Goal: Task Accomplishment & Management: Use online tool/utility

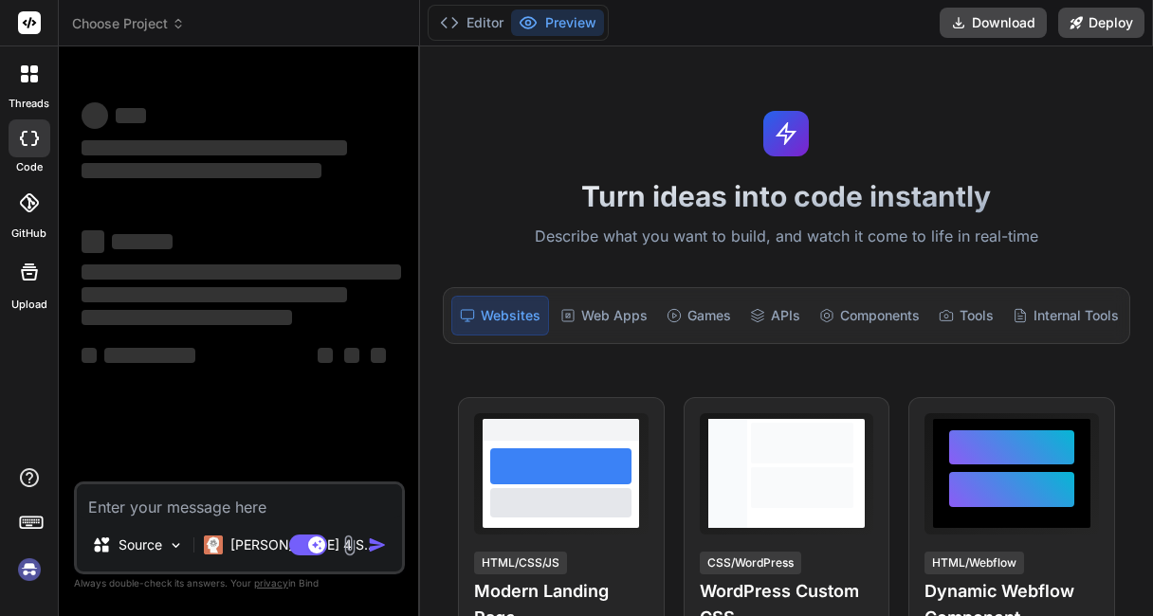
click at [208, 505] on textarea at bounding box center [239, 501] width 325 height 34
type textarea "x"
type textarea "h"
type textarea "x"
type textarea "he"
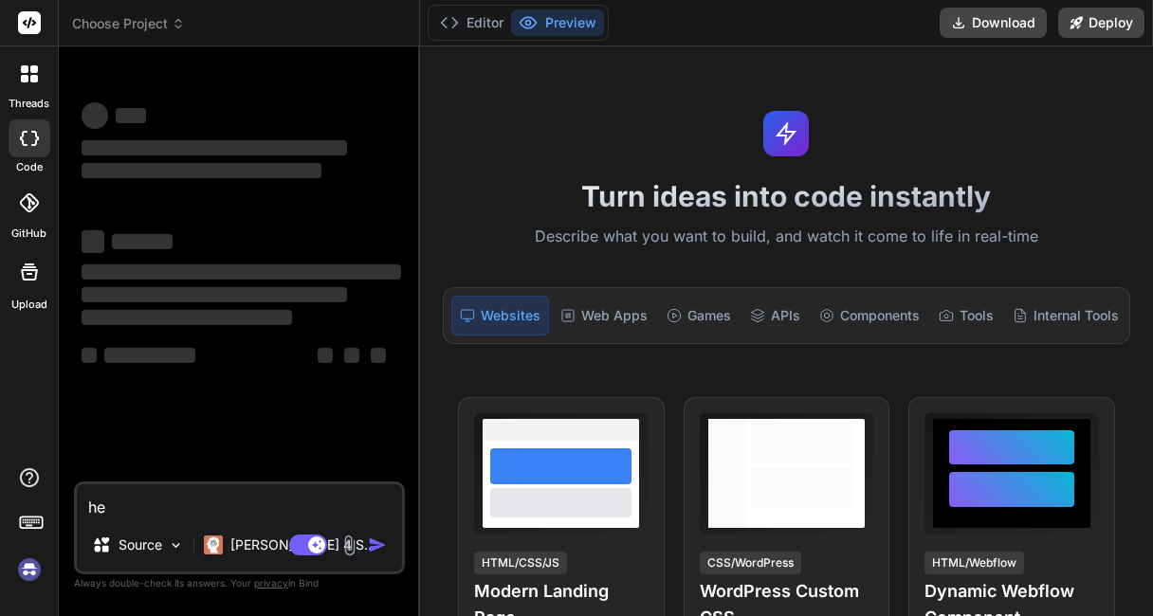
type textarea "x"
type textarea "hey"
type textarea "x"
type textarea "hey"
type textarea "x"
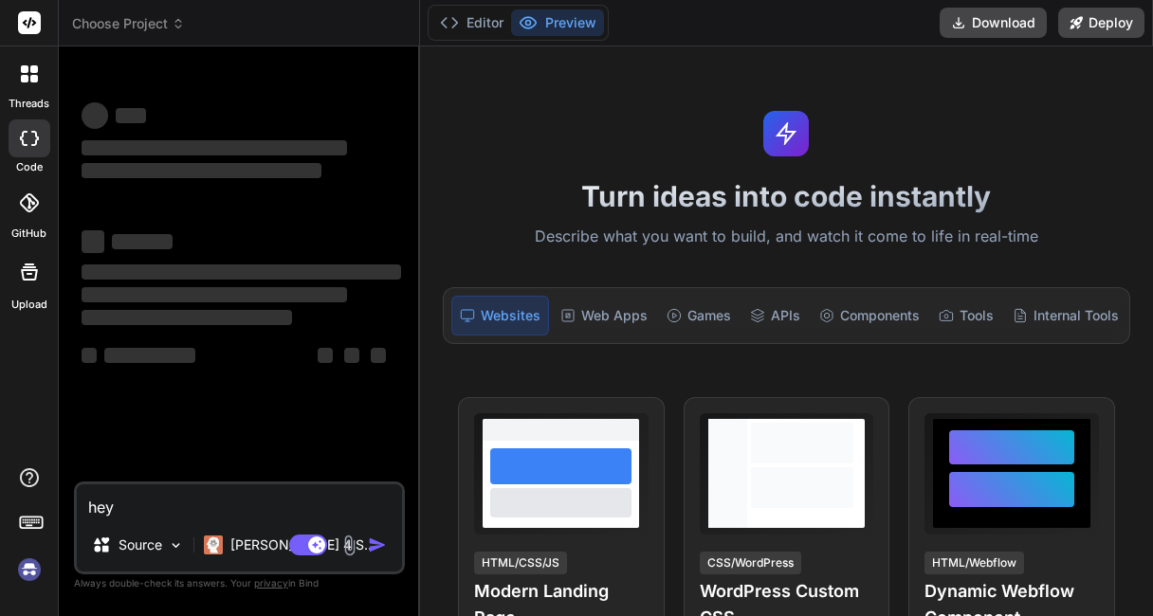
type textarea "hey c"
type textarea "x"
type textarea "hey ca"
type textarea "x"
type textarea "hey can"
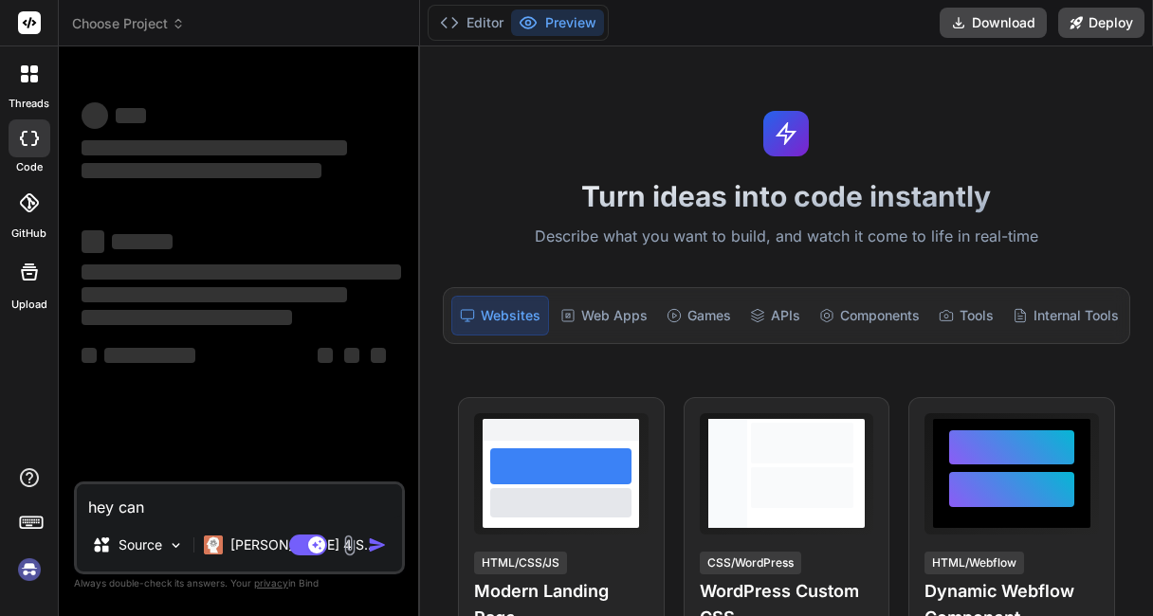
type textarea "x"
type textarea "hey can y"
type textarea "x"
type textarea "hey can yo"
type textarea "x"
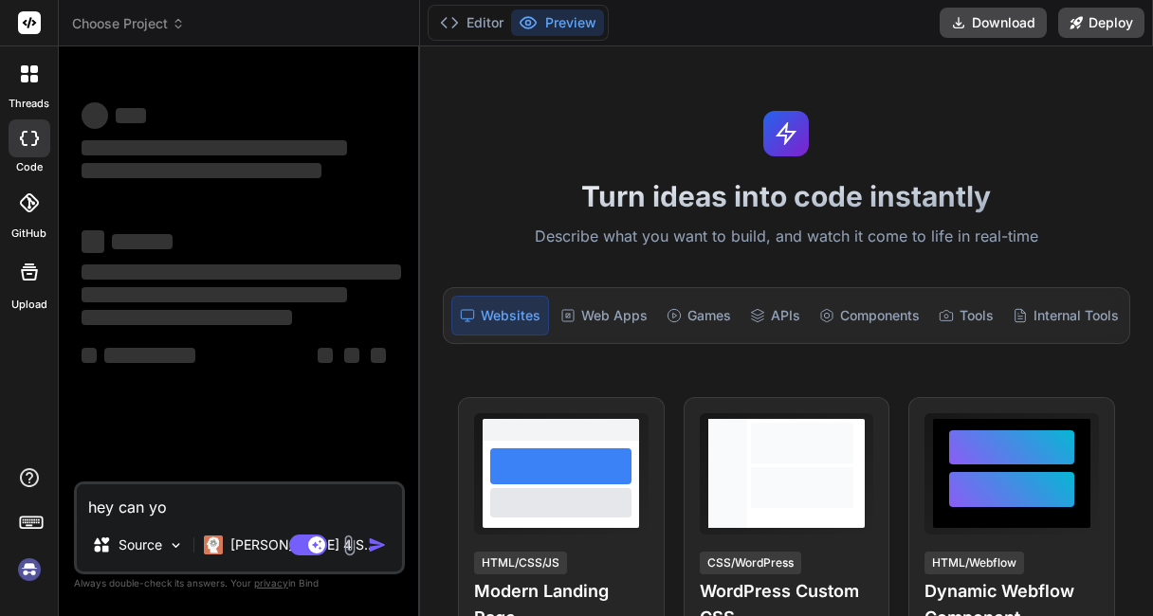
type textarea "hey can you"
type textarea "x"
type textarea "hey can you"
type textarea "x"
type textarea "hey can you g"
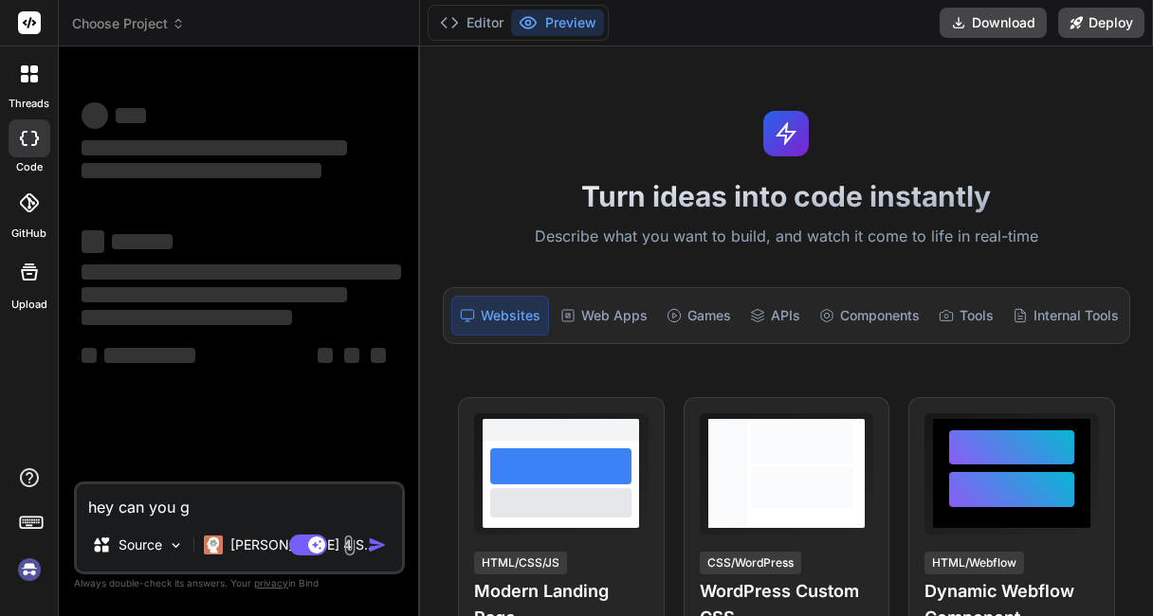
type textarea "x"
type textarea "hey can you generate"
type textarea "x"
type textarea "hey can you generate a me"
type textarea "x"
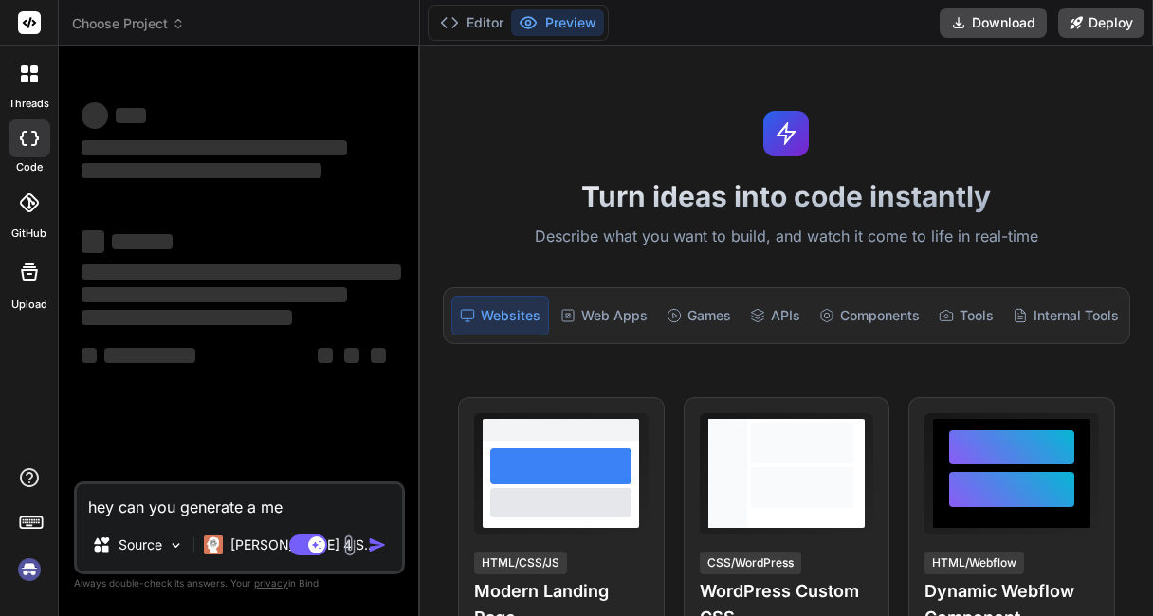
type textarea "hey can you generate a med"
type textarea "x"
type textarea "hey can you generate a medic"
type textarea "x"
type textarea "hey can you generate a medica"
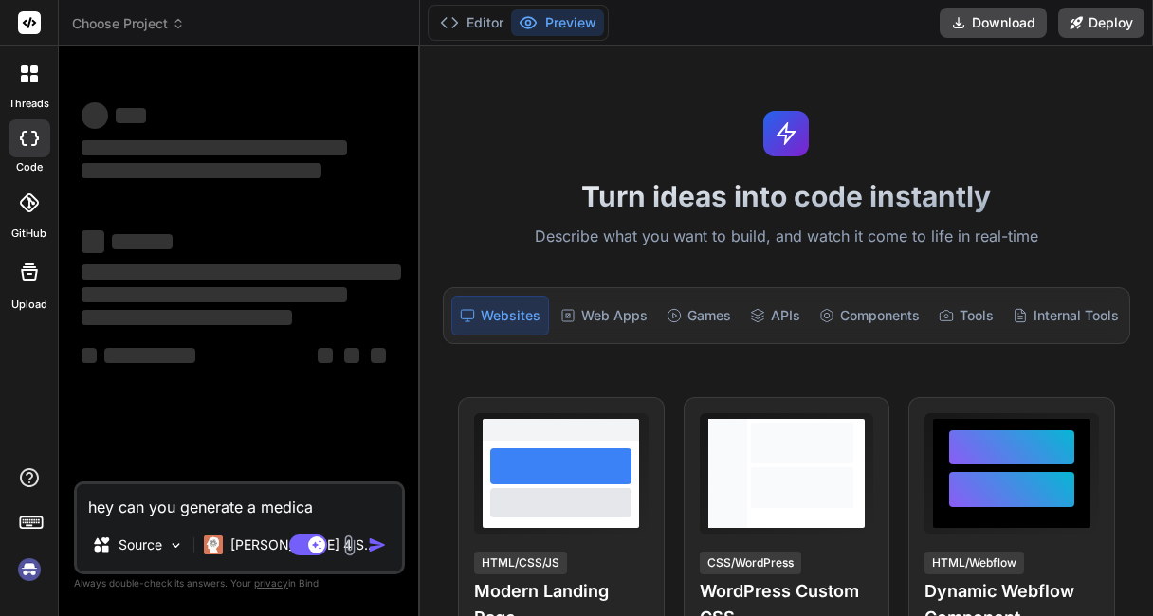
type textarea "x"
type textarea "hey can you generate a medical"
type textarea "x"
type textarea "hey can you generate a medical"
type textarea "x"
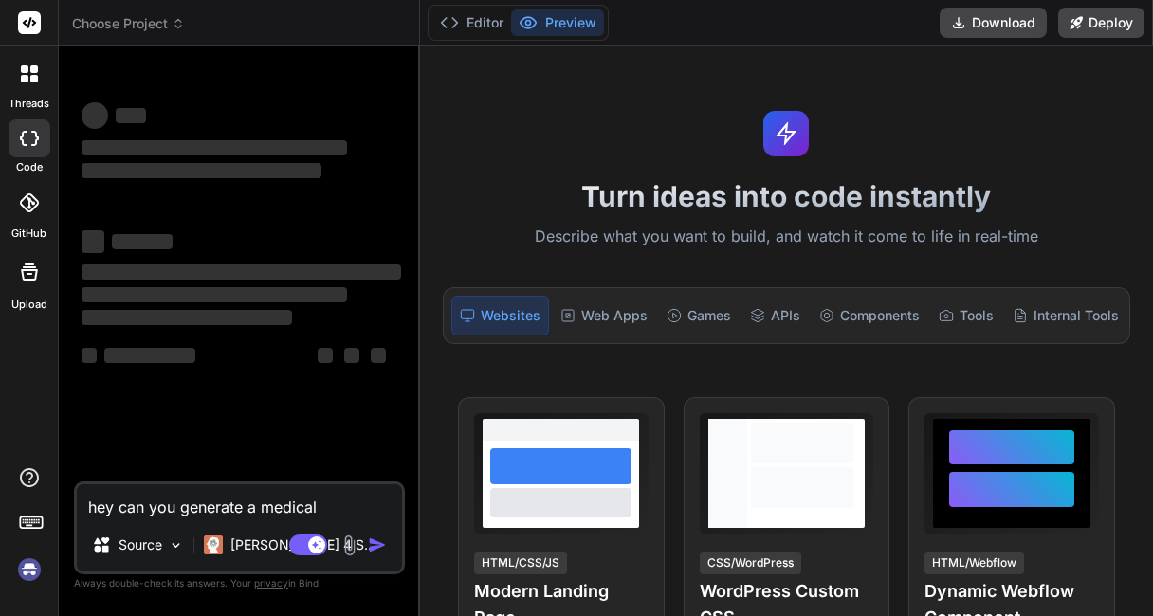
type textarea "hey can you generate a medical b"
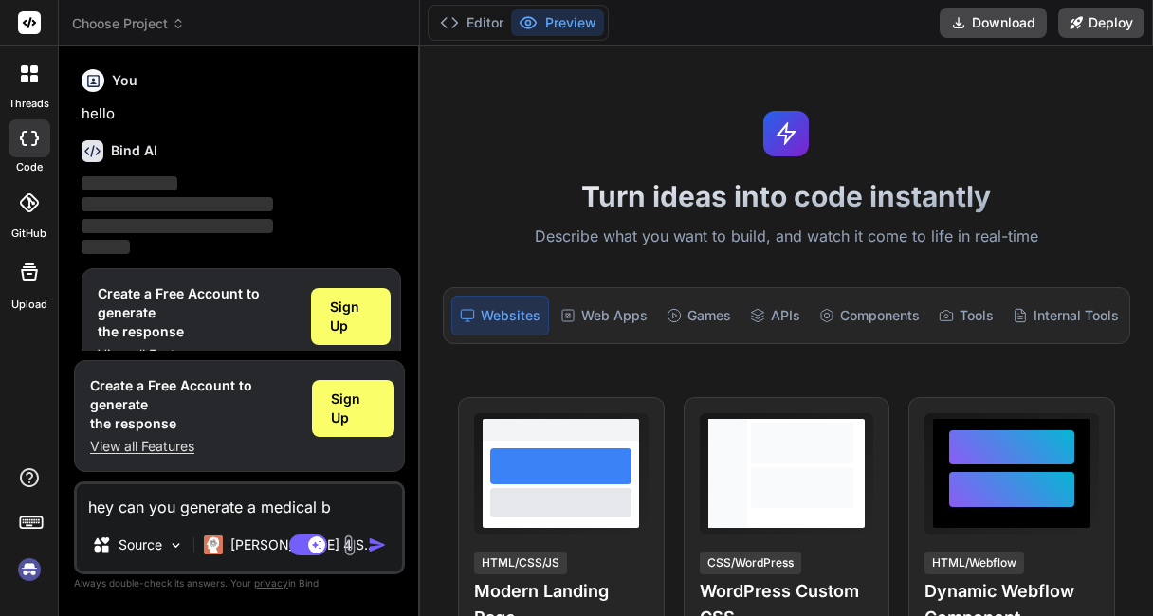
scroll to position [37, 0]
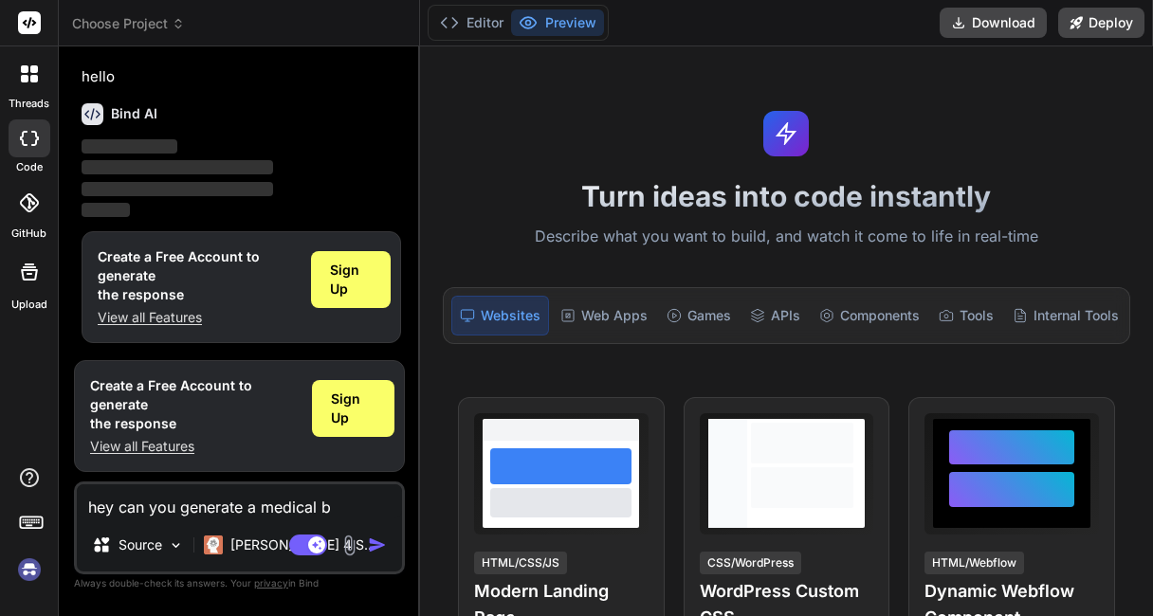
type textarea "x"
type textarea "hey can you generate a medical bl"
type textarea "x"
type textarea "hey can you generate a medical bl"
type textarea "x"
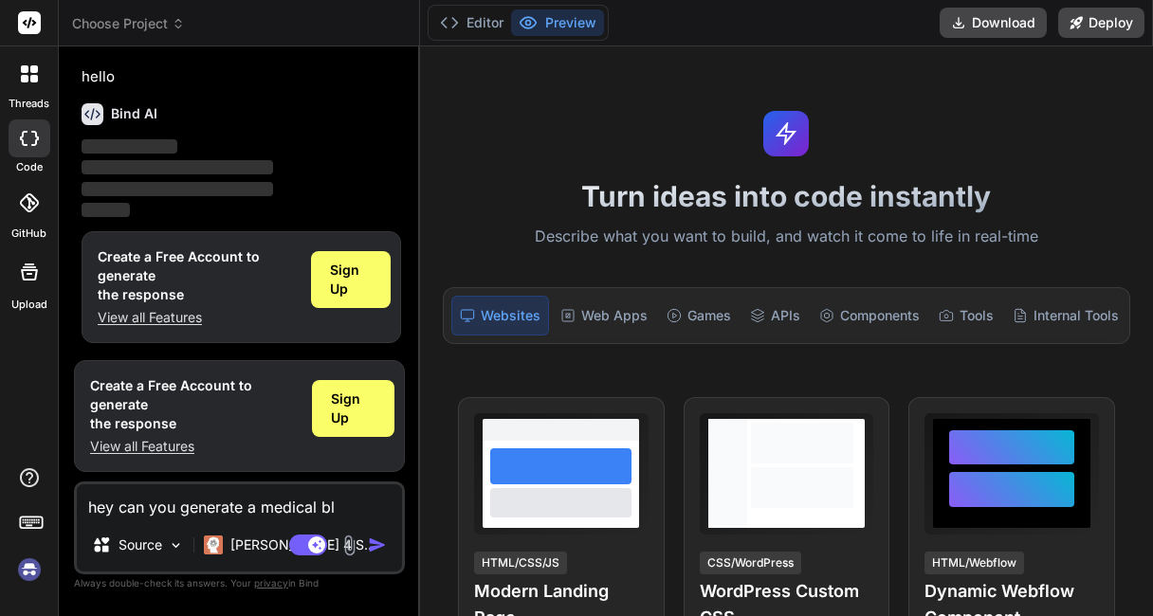
type textarea "hey can you generate a medical b"
type textarea "x"
type textarea "hey can you generate a medical"
type textarea "x"
type textarea "hey can you generate a medical b"
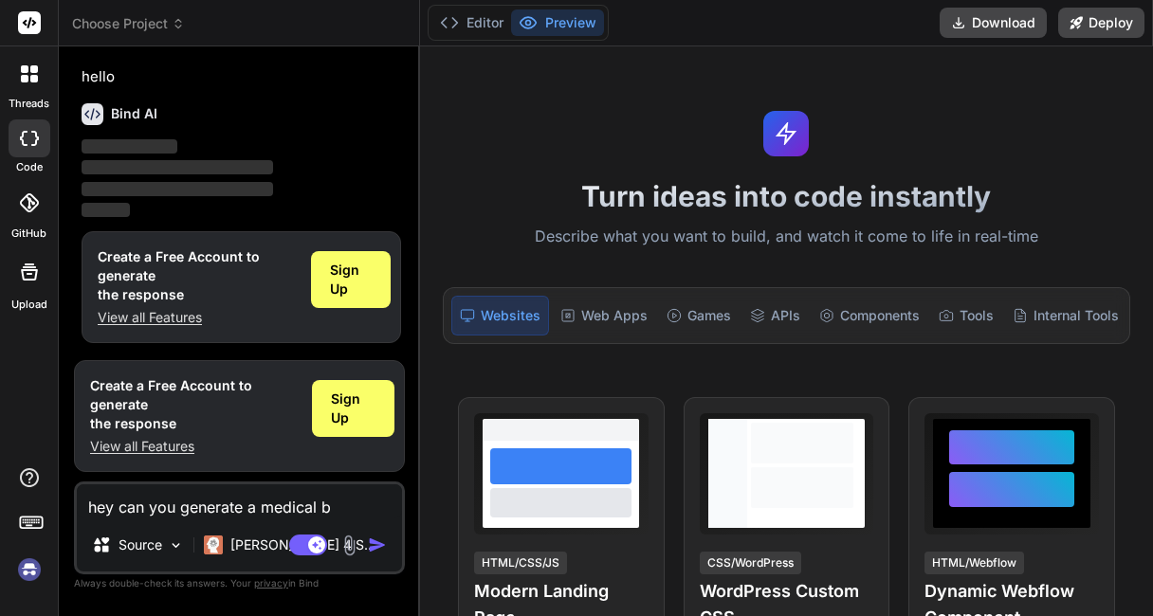
type textarea "x"
type textarea "hey can you generate a medical bi"
type textarea "x"
type textarea "hey can you generate a medical bil"
type textarea "x"
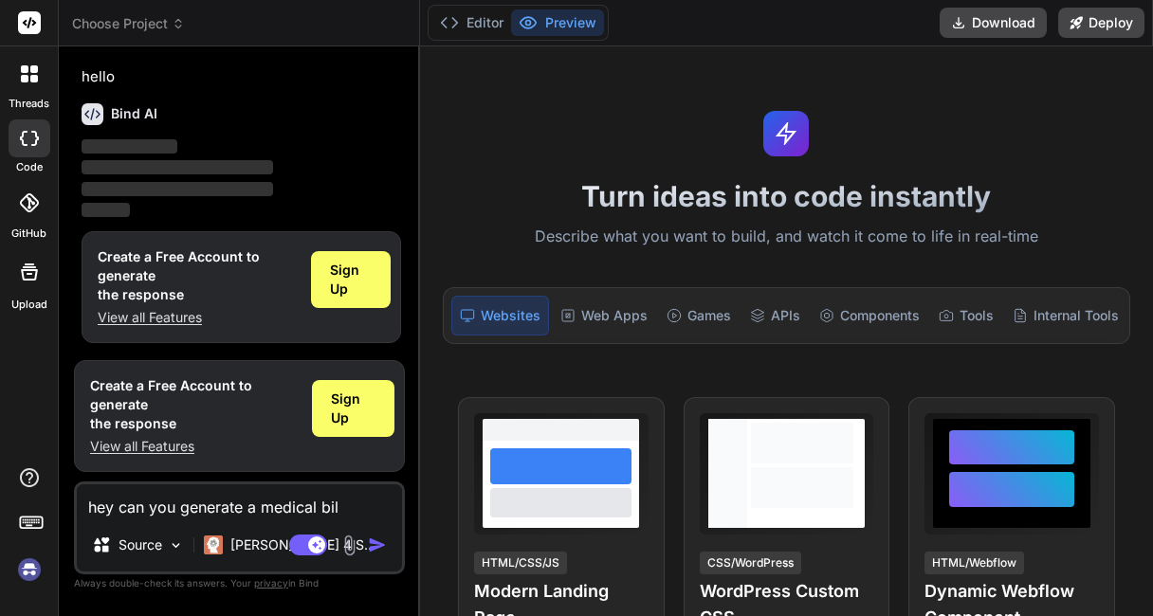
type textarea "hey can you generate a medical bill"
type textarea "x"
type textarea "hey can you generate a medical billi"
type textarea "x"
type textarea "hey can you generate a medical billin"
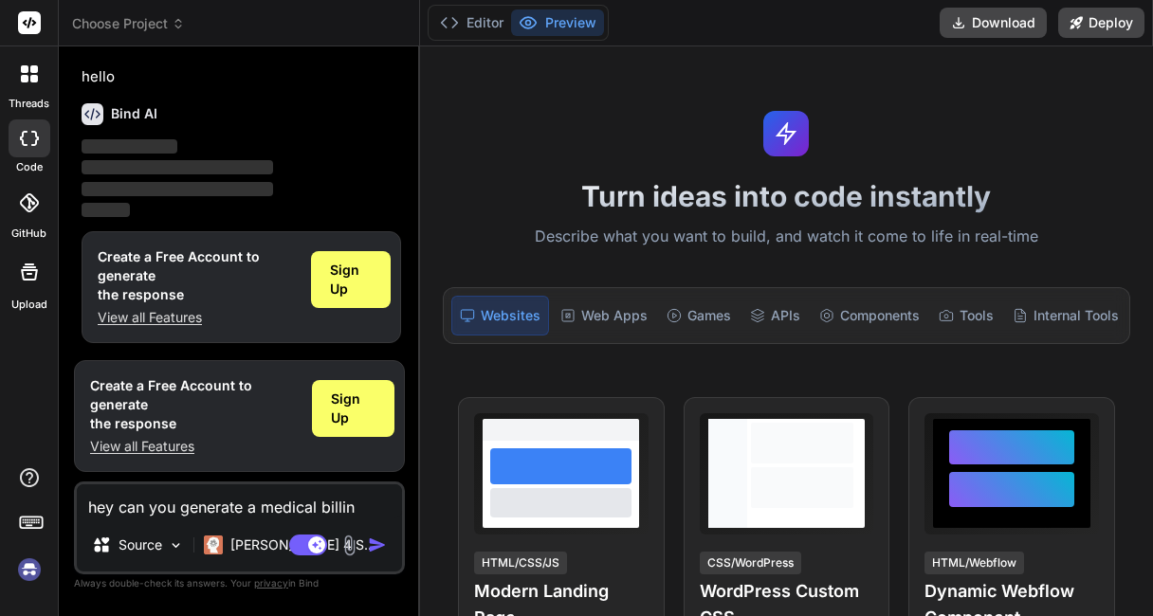
type textarea "x"
type textarea "hey can you generate a medical billing"
type textarea "x"
type textarea "hey can you generate a medical billing"
type textarea "x"
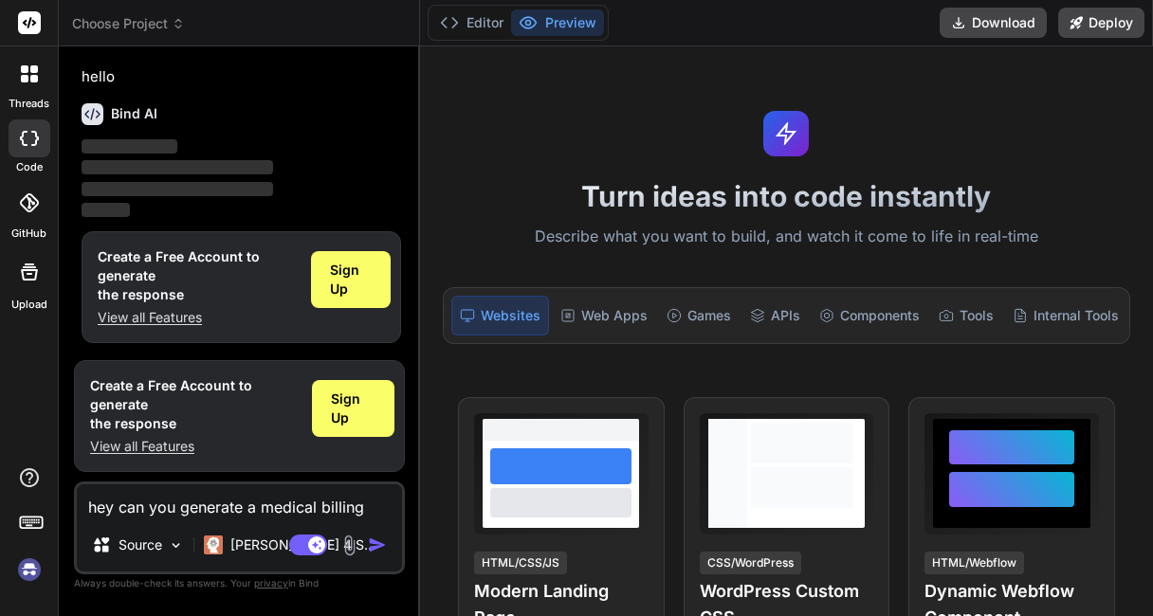
type textarea "hey can you generate a medical billing w"
type textarea "x"
type textarea "hey can you generate a medical billing we"
type textarea "x"
type textarea "hey can you generate a medical billing web"
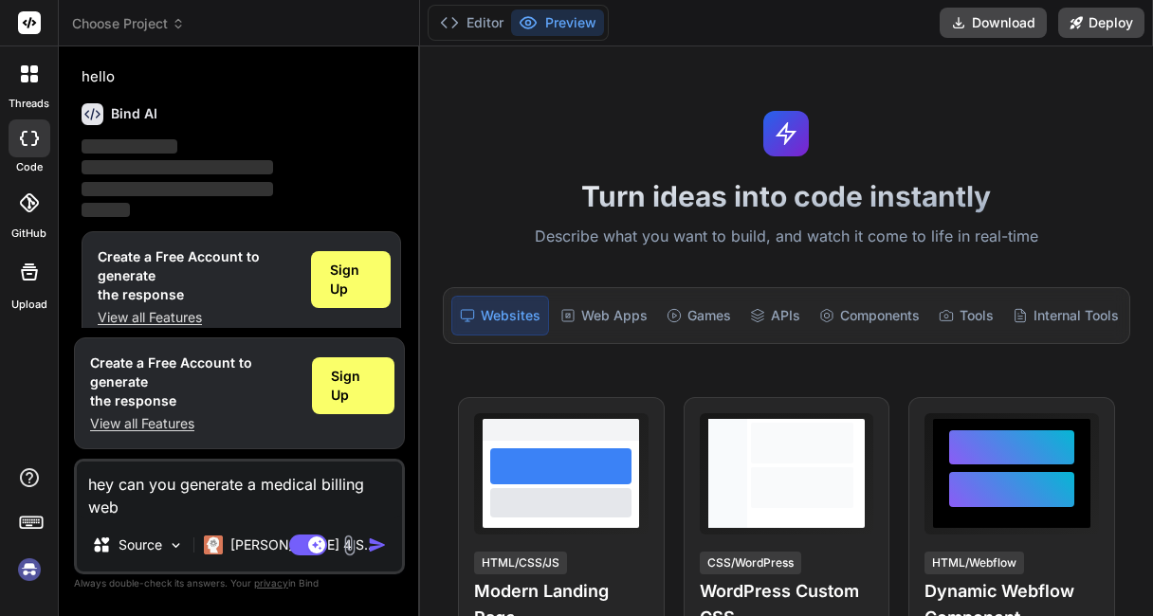
type textarea "x"
type textarea "hey can you generate a medical billing webs"
type textarea "x"
type textarea "hey can you generate a medical billing websi"
type textarea "x"
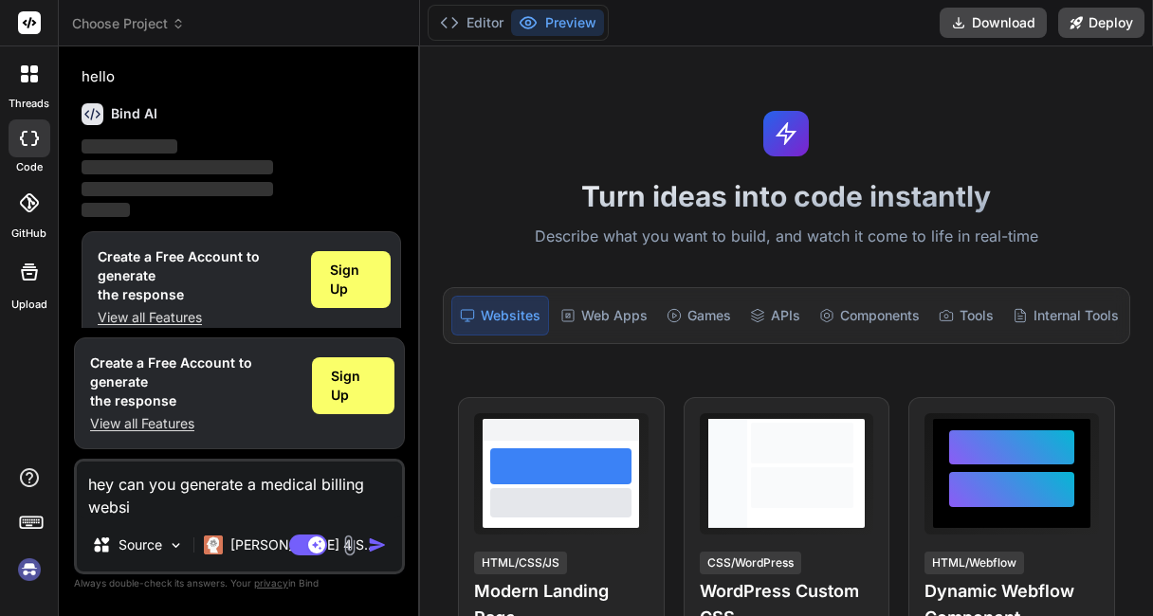
type textarea "hey can you generate a medical billing websit"
type textarea "x"
type textarea "hey can you generate a medical billing website"
type textarea "x"
type textarea "hey can you generate a medical billing website"
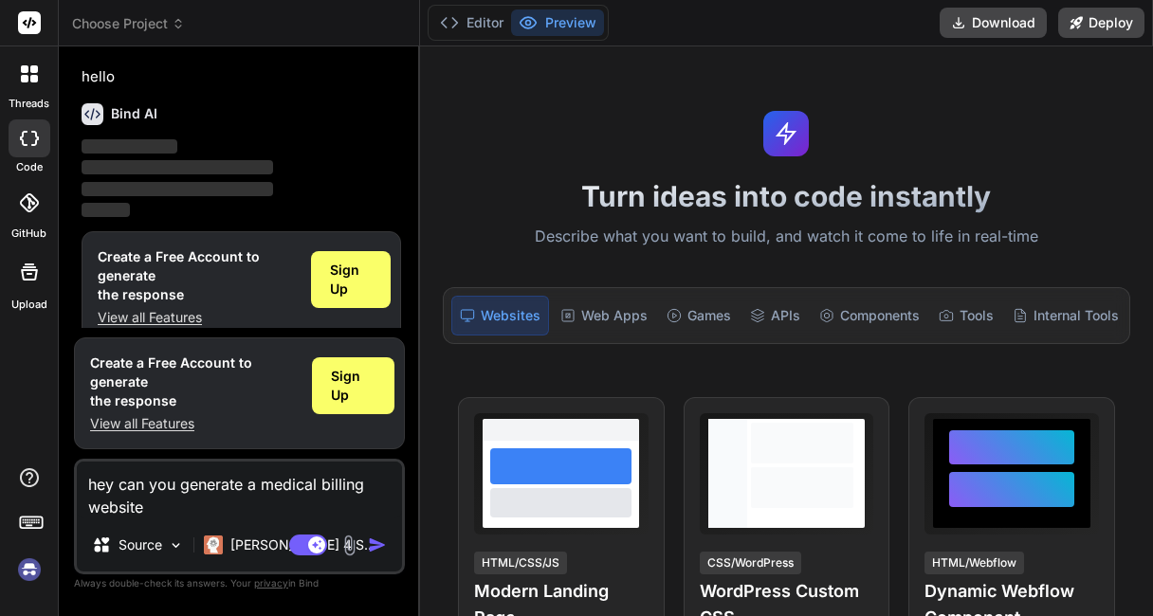
type textarea "x"
type textarea "hey can you generate a medical billing website l"
type textarea "x"
type textarea "hey can you generate a medical billing website li"
type textarea "x"
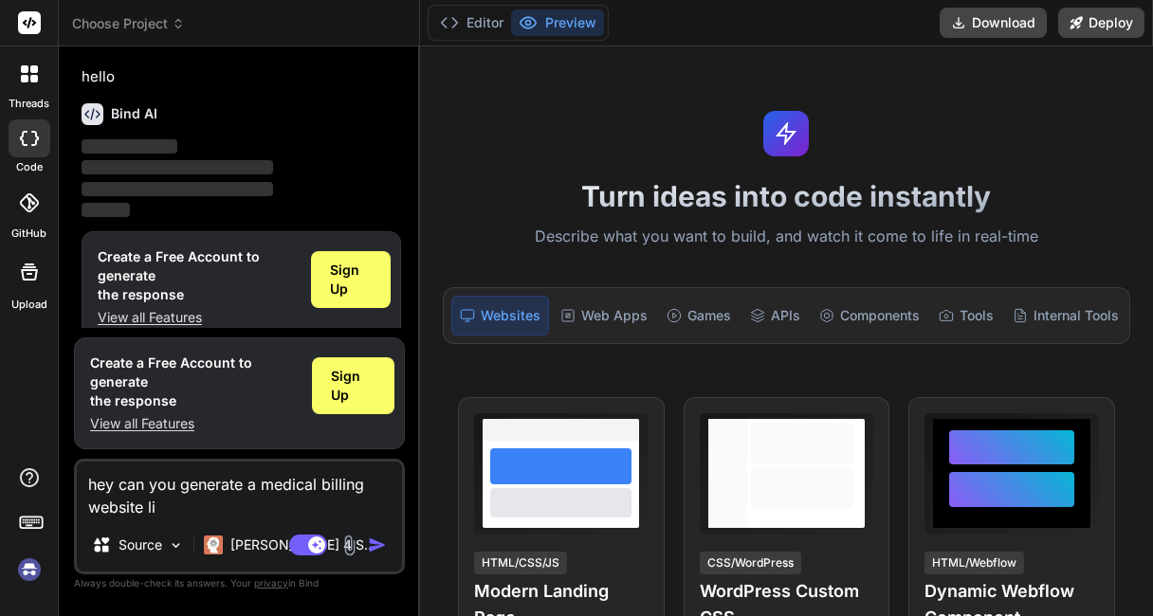
type textarea "hey can you generate a medical billing website lik"
type textarea "x"
type textarea "hey can you generate a medical billing website like"
type textarea "x"
type textarea "hey can you generate a medical billing website like"
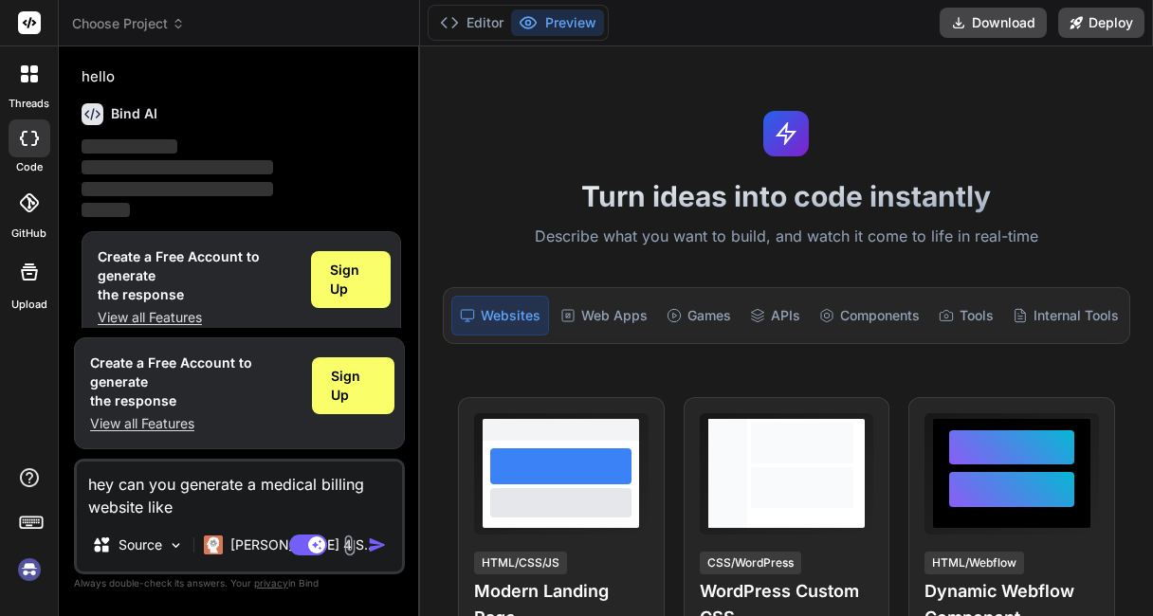
type textarea "x"
type textarea "hey can you generate a medical billing website like m"
type textarea "x"
type textarea "hey can you generate a medical billing website like me"
type textarea "x"
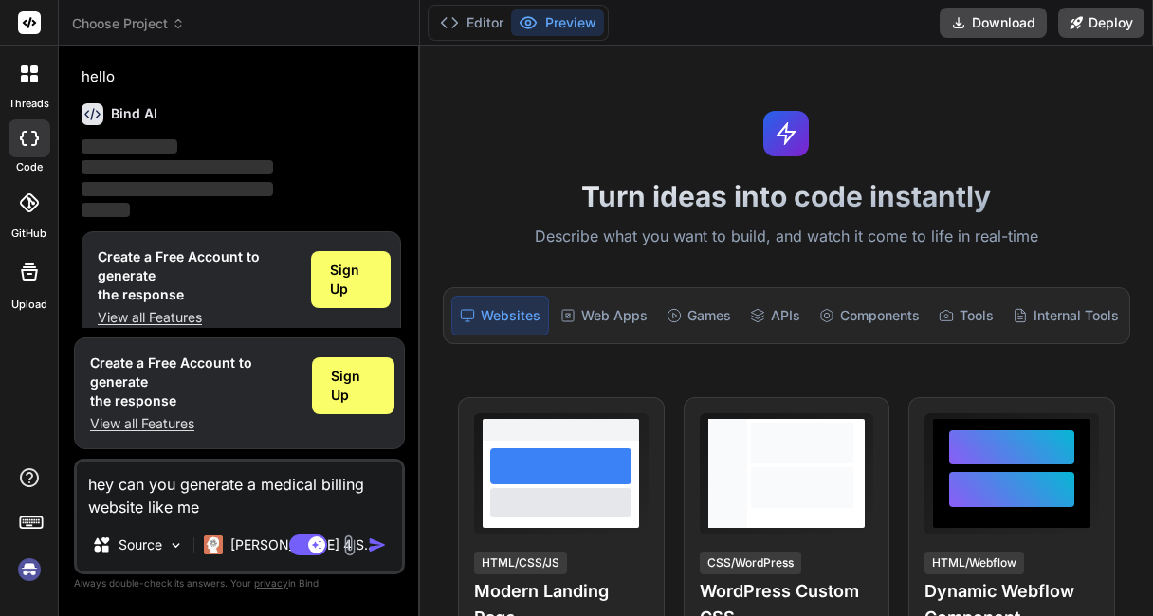
type textarea "hey can you generate a medical billing website like med"
type textarea "x"
type textarea "hey can you generate a medical billing website like medi"
type textarea "x"
type textarea "hey can you generate a medical billing website like medic"
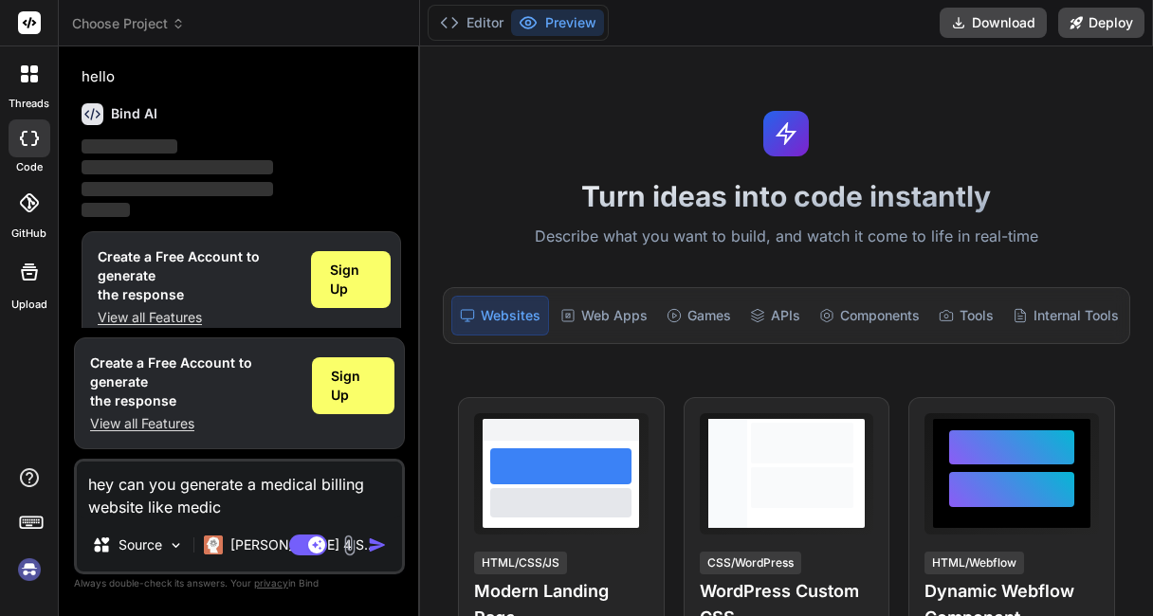
type textarea "x"
type textarea "hey can you generate a medical billing website like medi"
type textarea "x"
type textarea "hey can you generate a medical billing website like med"
type textarea "x"
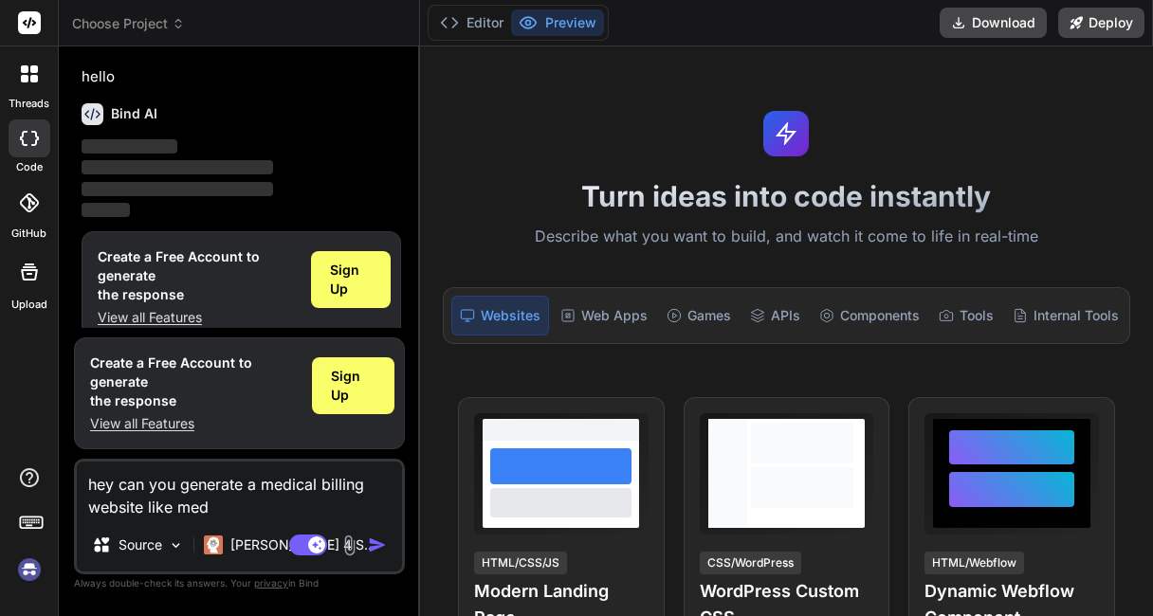
type textarea "hey can you generate a medical billing website like medc"
type textarea "x"
type textarea "hey can you generate a medical billing website like medcar"
type textarea "x"
type textarea "hey can you generate a medical billing website like medcare"
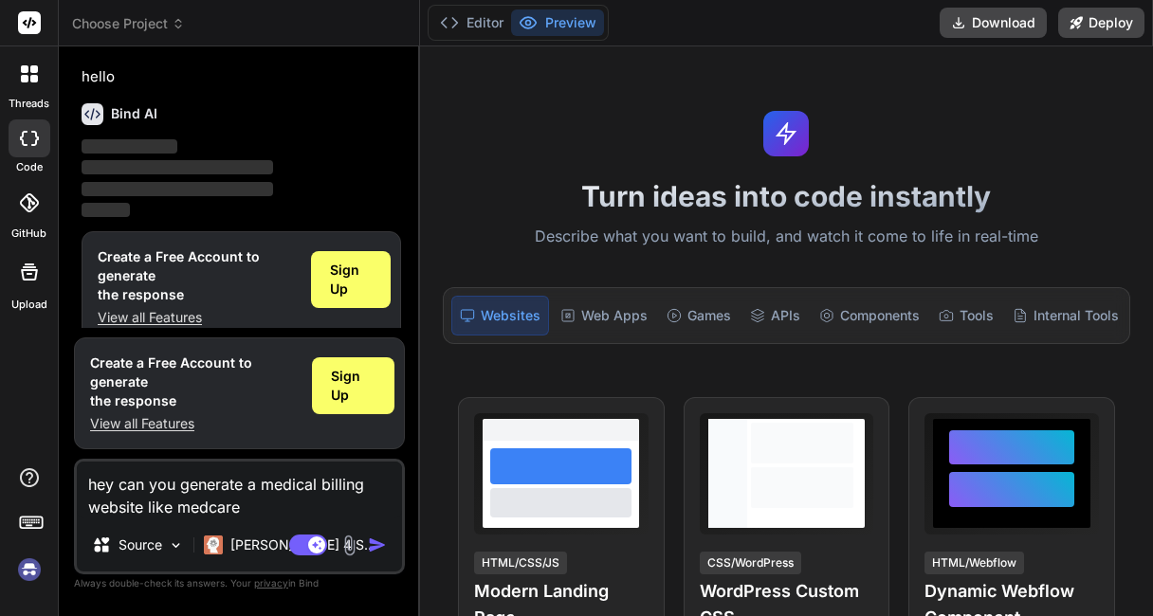
type textarea "x"
type textarea "hey can you generate a medical billing website like medcarem"
type textarea "x"
type textarea "hey can you generate a medical billing website like medcarems"
type textarea "x"
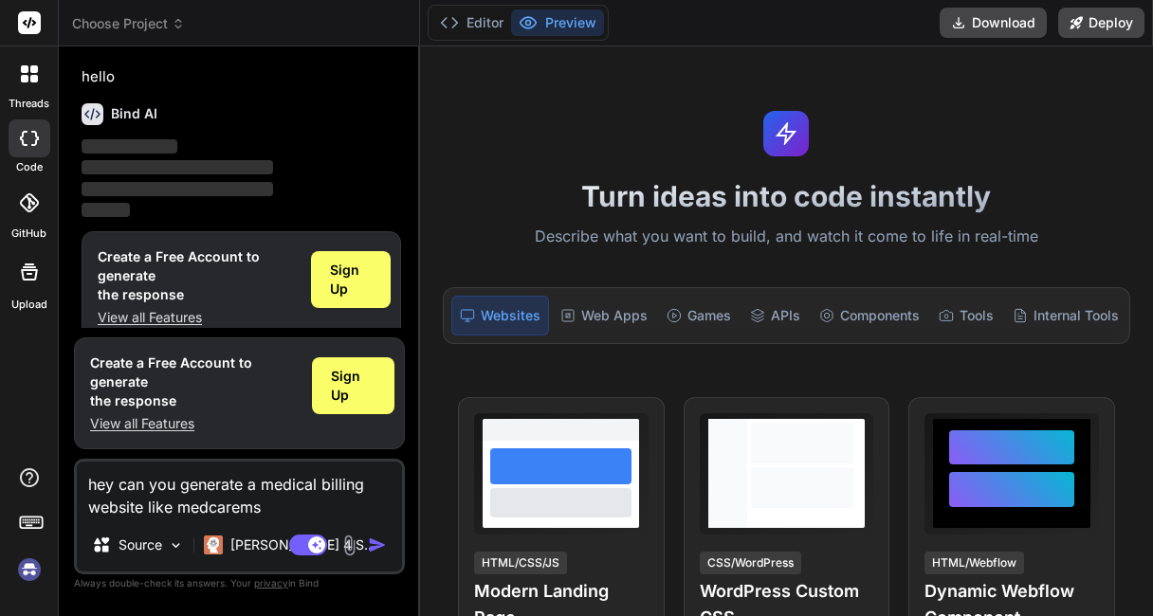
type textarea "hey can you generate a medical billing website like medcaremso"
type textarea "x"
type textarea "hey can you generate a medical billing website like medcaremso."
type textarea "x"
type textarea "hey can you generate a medical billing website like medcaremso.c"
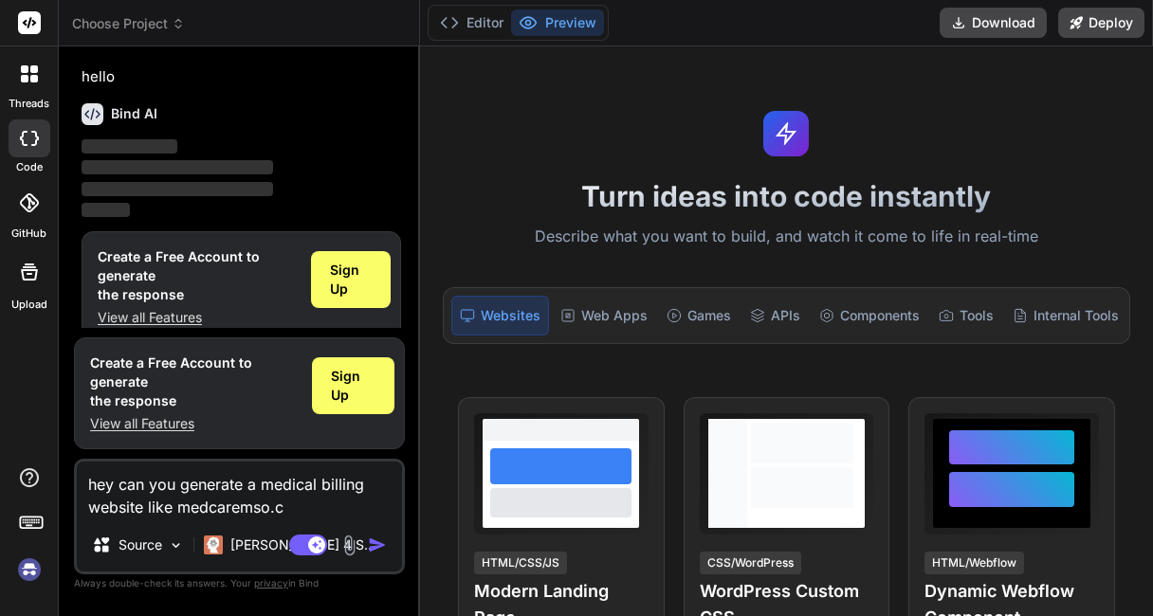
type textarea "x"
type textarea "hey can you generate a medical billing website like [DOMAIN_NAME]"
type textarea "x"
type textarea "hey can you generate a medical billing website like [DOMAIN_NAME]"
type textarea "x"
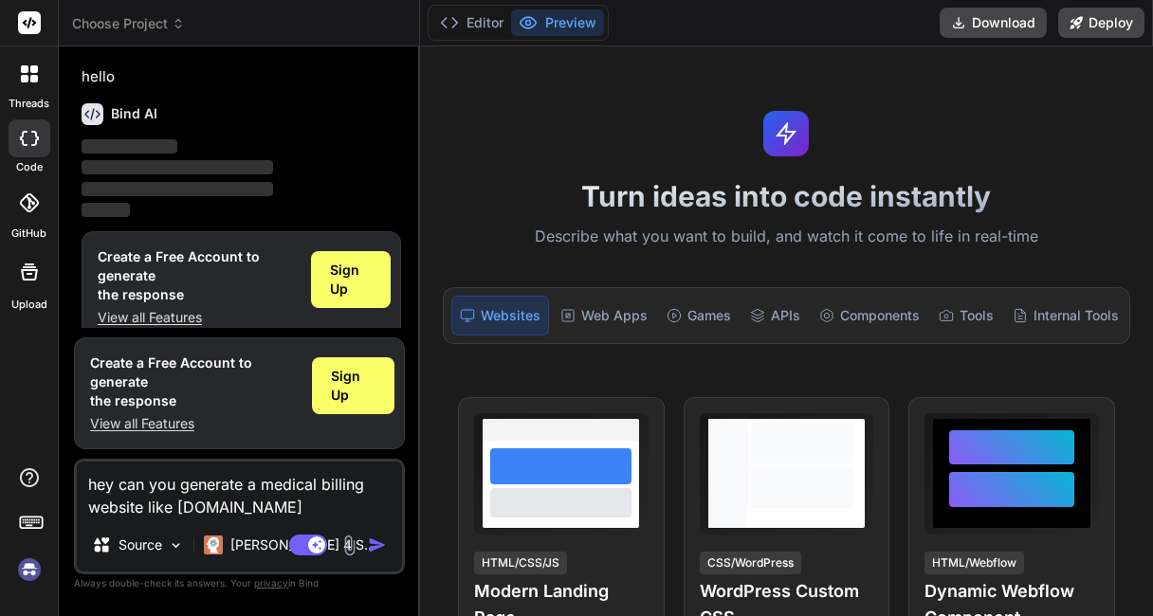
type textarea "hey can you generate a medical billing website like [DOMAIN_NAME]"
type textarea "x"
type textarea "hey can you generate a medical billing website like [DOMAIN_NAME] b"
type textarea "x"
type textarea "hey can you generate a medical billing website like [DOMAIN_NAME] bu"
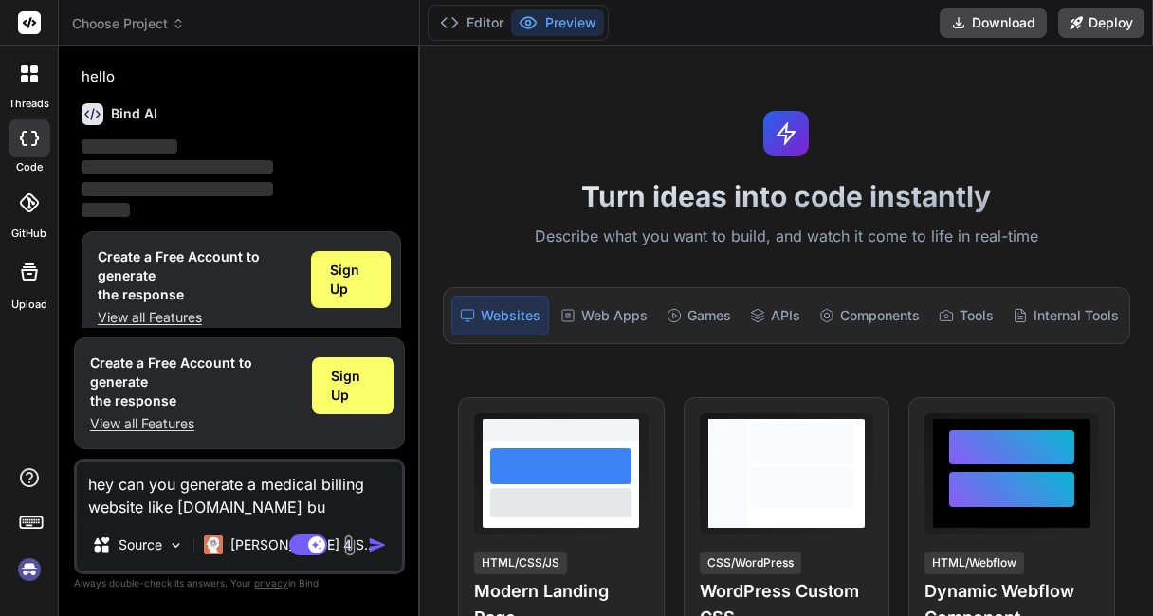
type textarea "x"
type textarea "hey can you generate a medical billing website like [DOMAIN_NAME] but"
type textarea "x"
type textarea "hey can you generate a medical billing website like [DOMAIN_NAME] but"
type textarea "x"
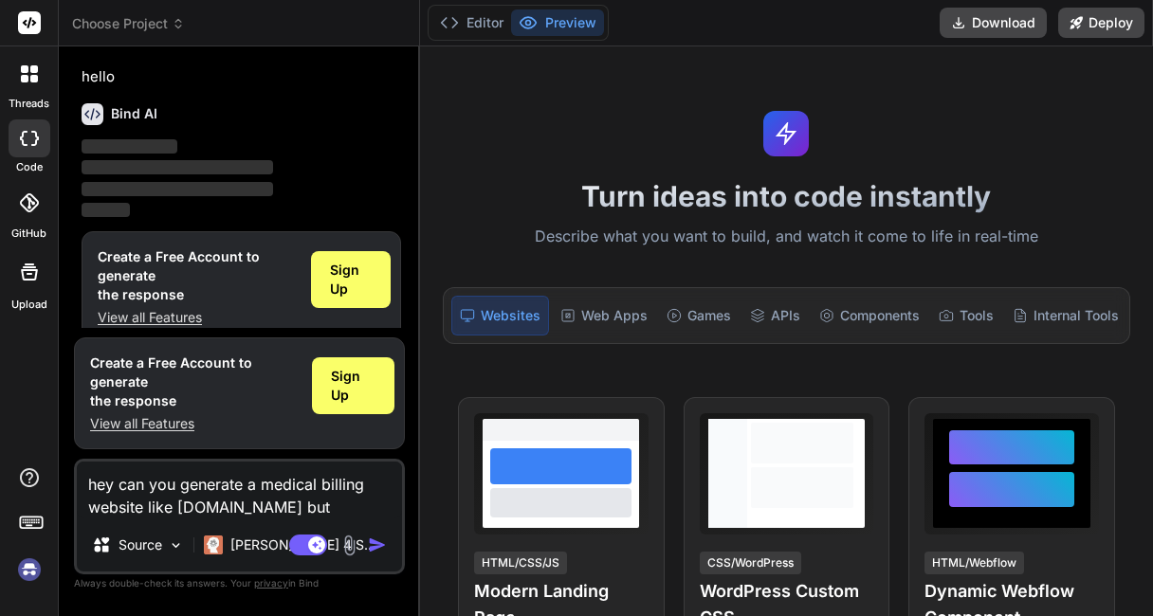
type textarea "hey can you generate a medical billing website like [DOMAIN_NAME] but w"
type textarea "x"
type textarea "hey can you generate a medical billing website like [DOMAIN_NAME] but wi"
type textarea "x"
type textarea "hey can you generate a medical billing website like [DOMAIN_NAME] but wit"
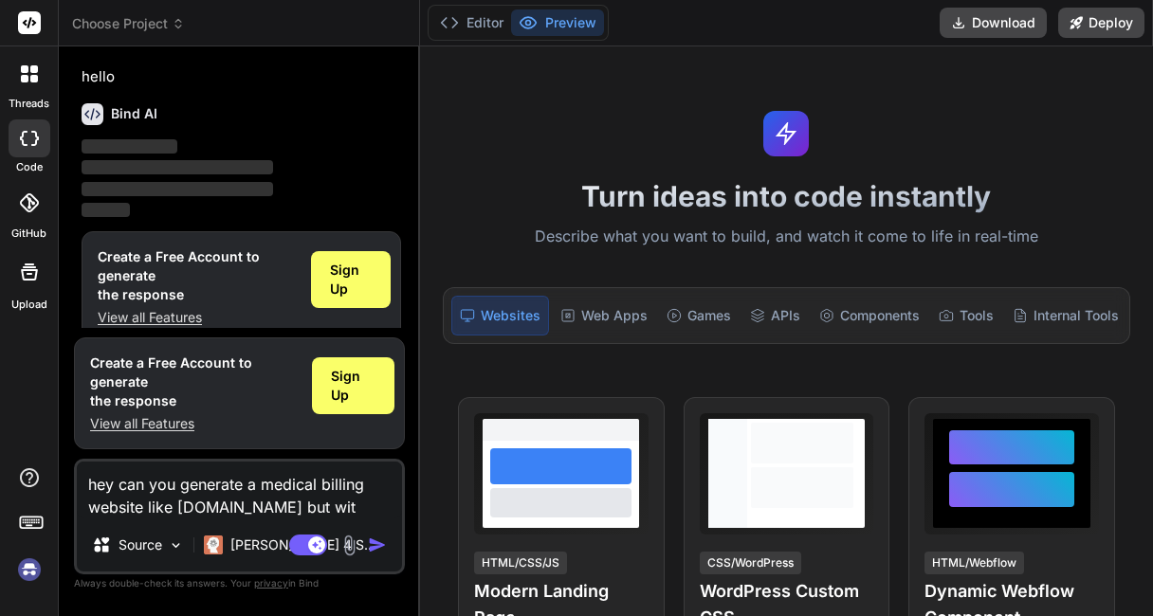
type textarea "x"
type textarea "hey can you generate a medical billing website like [DOMAIN_NAME] but with"
type textarea "x"
type textarea "hey can you generate a medical billing website like [DOMAIN_NAME] but with"
type textarea "x"
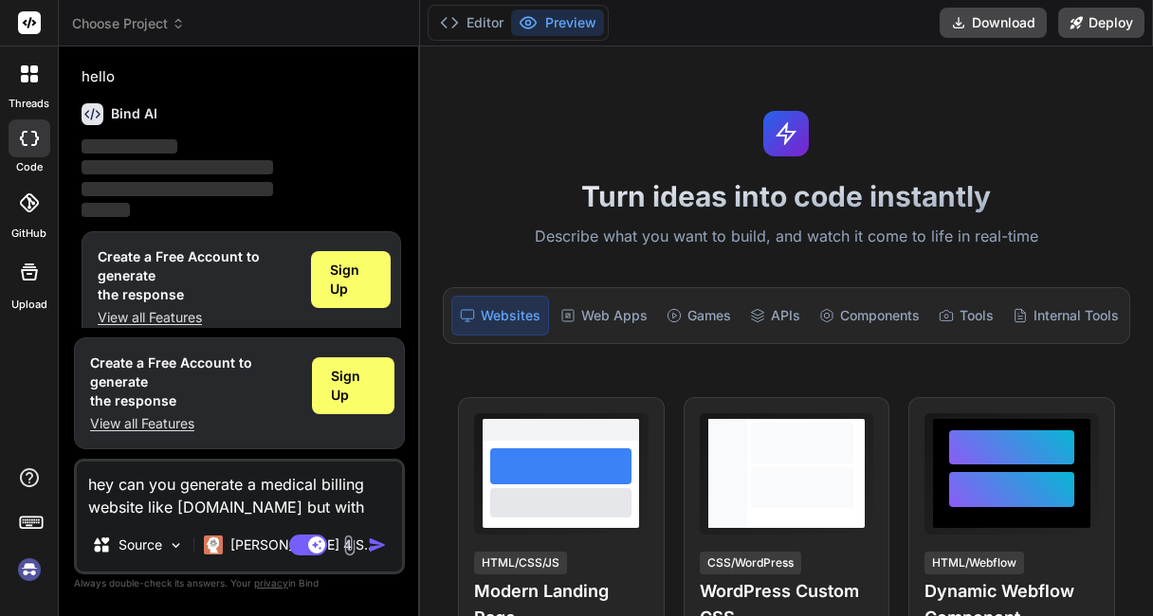
type textarea "hey can you generate a medical billing website like [DOMAIN_NAME] but with l"
type textarea "x"
type textarea "hey can you generate a medical billing website like [DOMAIN_NAME] but with li"
type textarea "x"
type textarea "hey can you generate a medical billing website like [DOMAIN_NAME] but with lig"
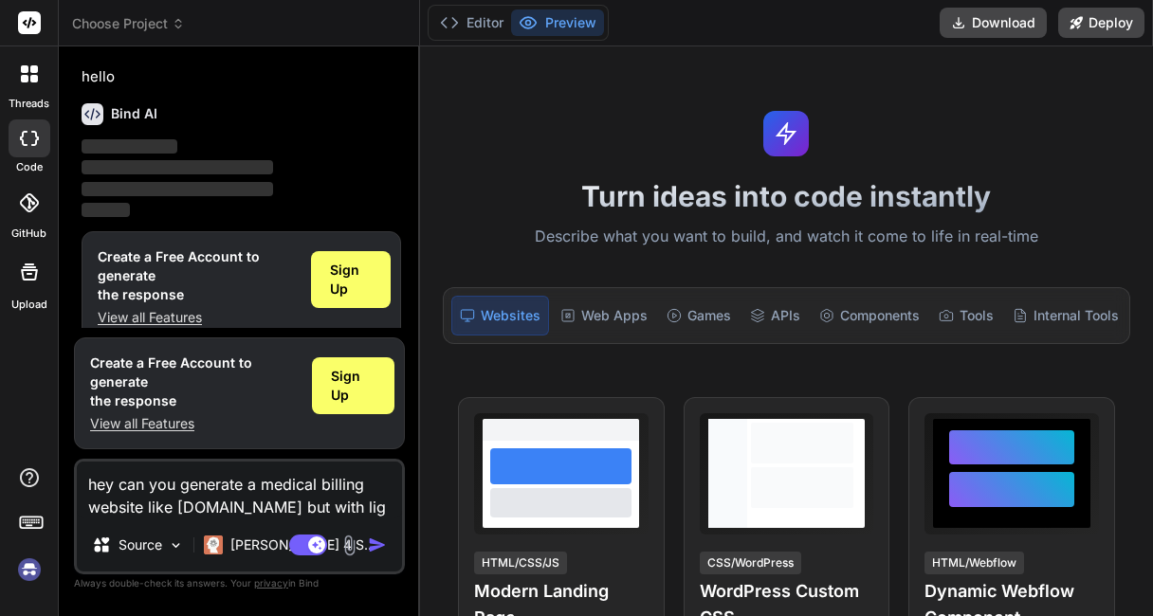
type textarea "x"
type textarea "hey can you generate a medical billing website like [DOMAIN_NAME] but with ligh"
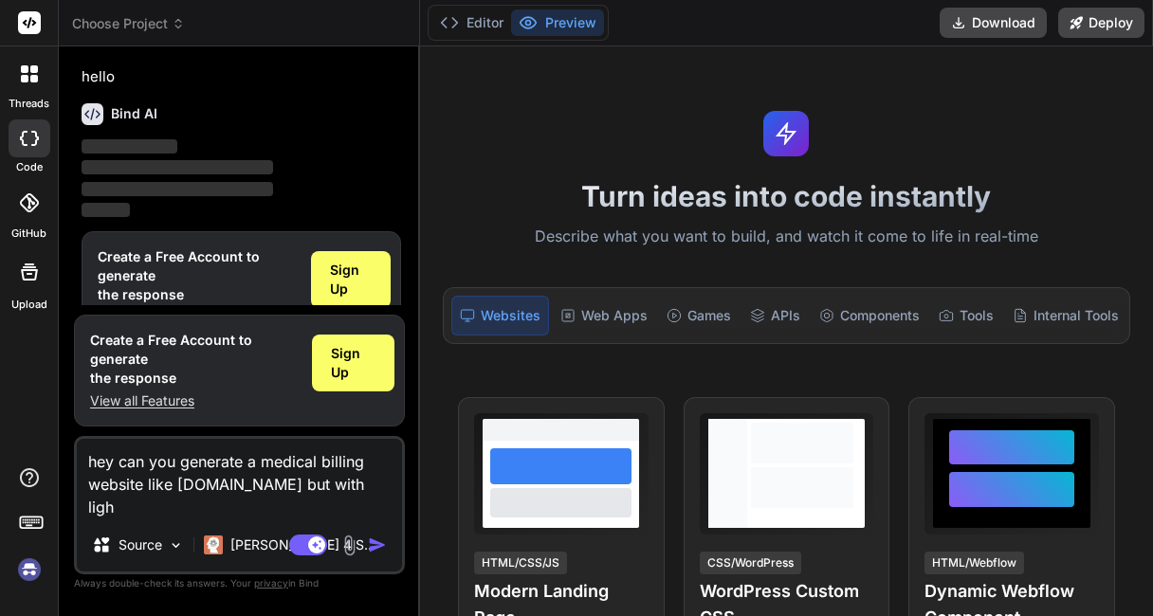
type textarea "x"
type textarea "hey can you generate a medical billing website like [DOMAIN_NAME] but with light"
type textarea "x"
type textarea "hey can you generate a medical billing website like [DOMAIN_NAME] but with light"
type textarea "x"
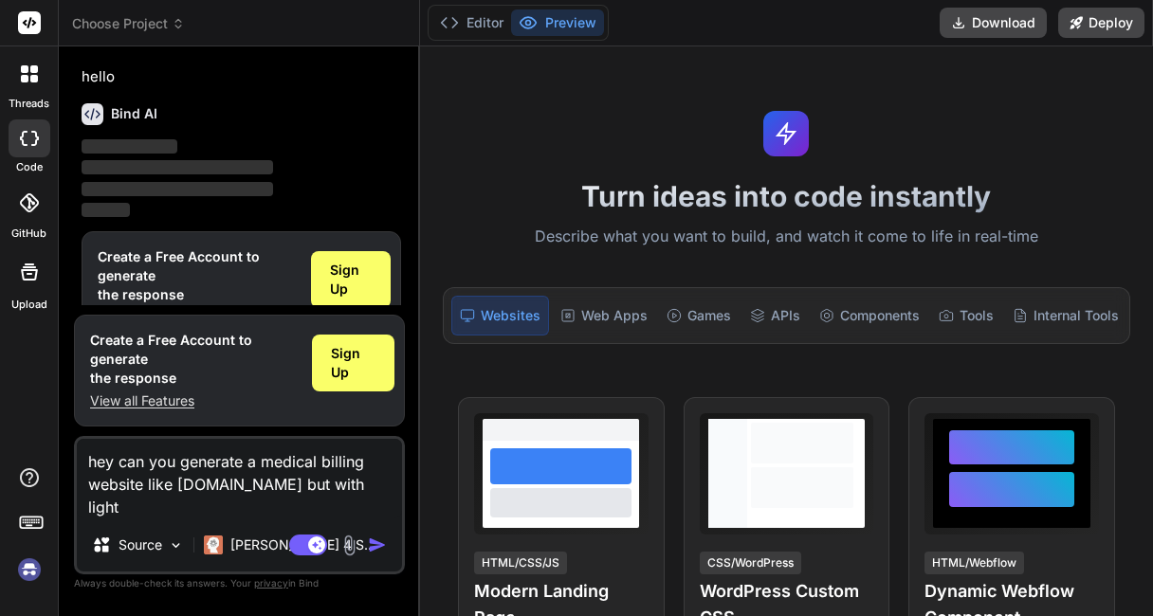
type textarea "hey can you generate a medical billing website like [DOMAIN_NAME] but with ligh…"
type textarea "x"
type textarea "hey can you generate a medical billing website like [DOMAIN_NAME] but with ligh…"
type textarea "x"
type textarea "hey can you generate a medical billing website like [DOMAIN_NAME] but with ligh…"
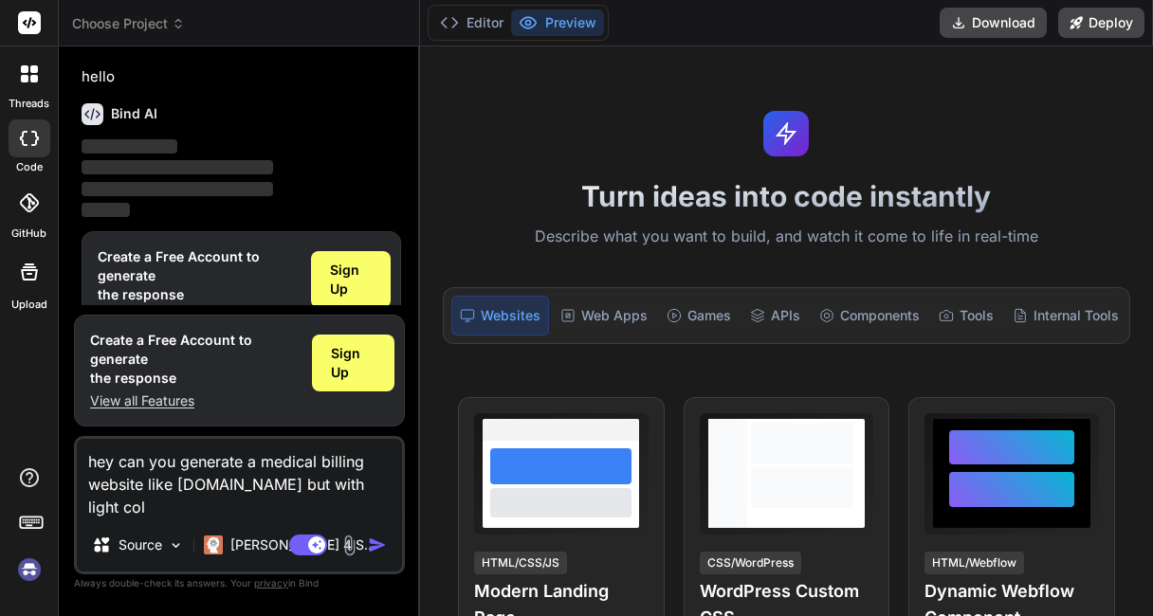
type textarea "x"
type textarea "hey can you generate a medical billing website like [DOMAIN_NAME] but with ligh…"
type textarea "x"
type textarea "hey can you generate a medical billing website like [DOMAIN_NAME] but with ligh…"
type textarea "x"
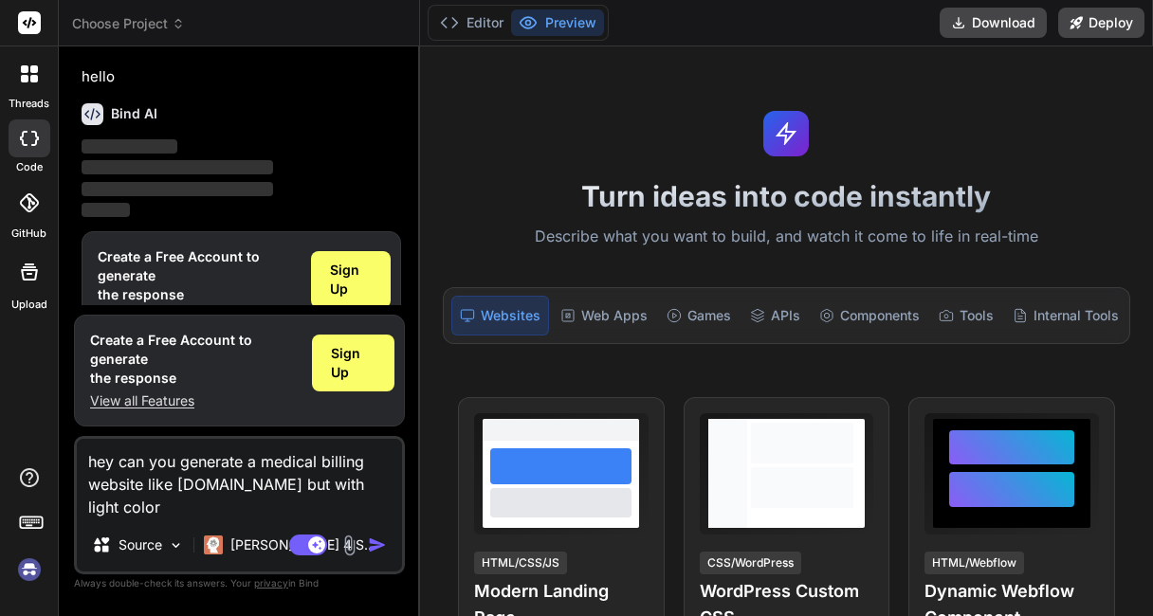
type textarea "hey can you generate a medical billing website like [DOMAIN_NAME] but with ligh…"
type textarea "x"
type textarea "hey can you generate a medical billing website like [DOMAIN_NAME] but with ligh…"
type textarea "x"
type textarea "hey can you generate a medical billing website like [DOMAIN_NAME] but with ligh…"
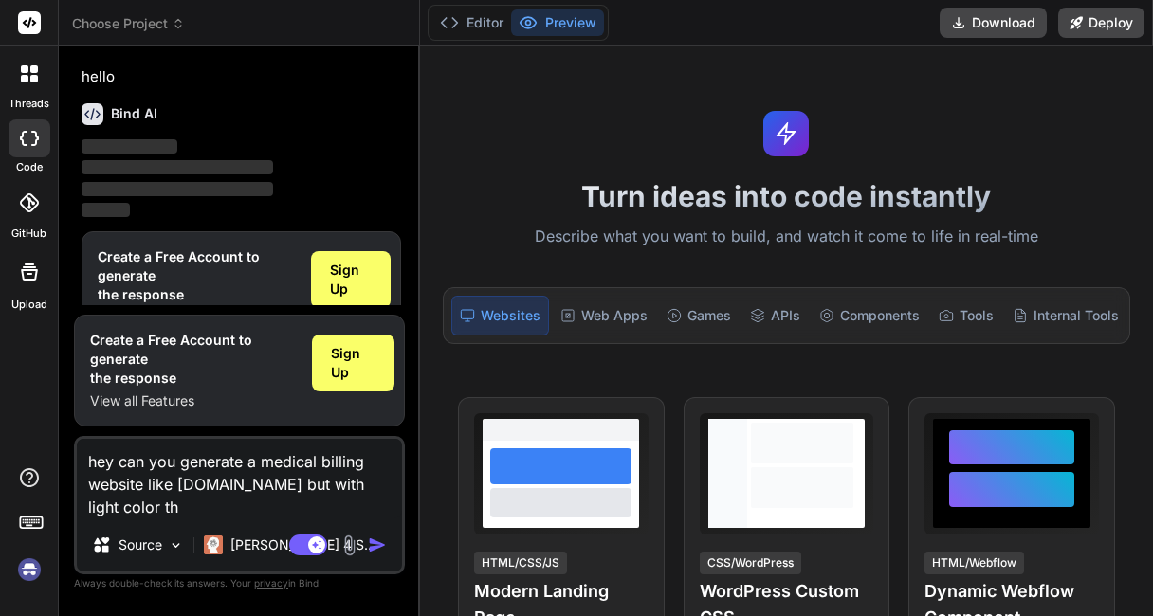
type textarea "x"
type textarea "hey can you generate a medical billing website like [DOMAIN_NAME] but with ligh…"
type textarea "x"
type textarea "hey can you generate a medical billing website like [DOMAIN_NAME] but with ligh…"
type textarea "x"
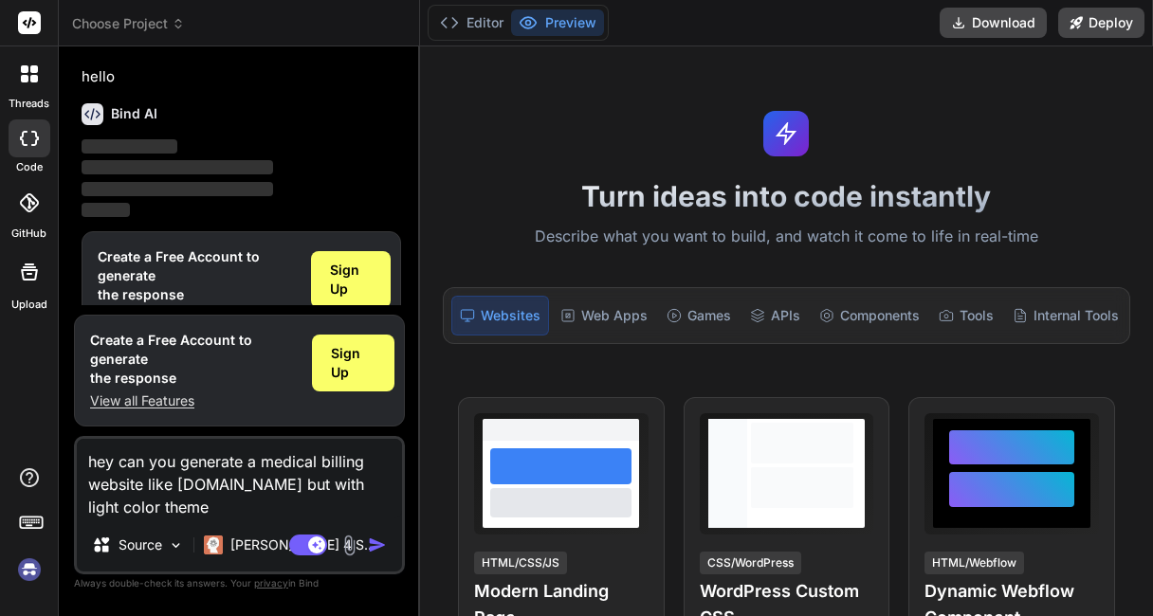
type textarea "hey can you generate a medical billing website like [DOMAIN_NAME] but with ligh…"
type textarea "x"
type textarea "hey can you generate a medical billing website like [DOMAIN_NAME] but with ligh…"
type textarea "x"
type textarea "hey can you generate a medical billing website like [DOMAIN_NAME] but with ligh…"
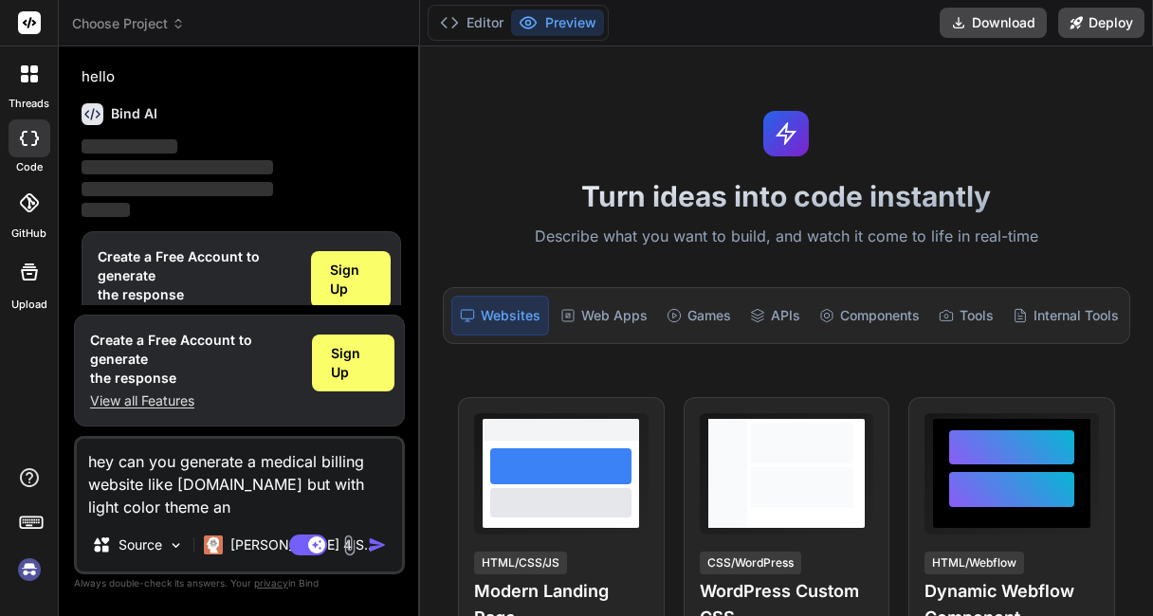
type textarea "x"
type textarea "hey can you generate a medical billing website like [DOMAIN_NAME] but with ligh…"
type textarea "x"
type textarea "hey can you generate a medical billing website like [DOMAIN_NAME] but with ligh…"
type textarea "x"
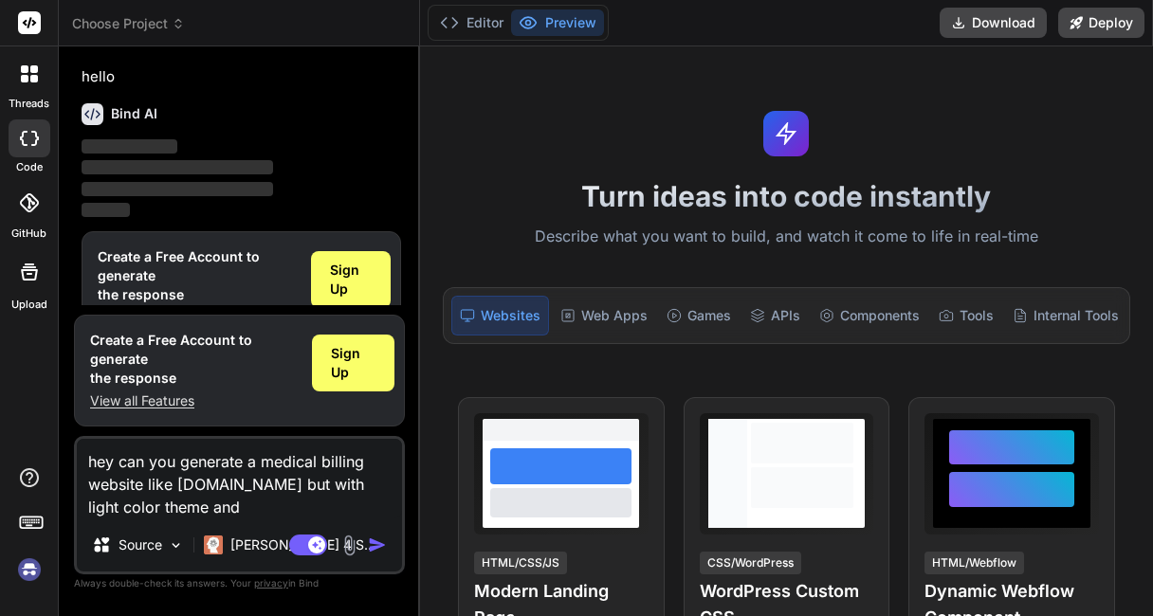
type textarea "hey can you generate a medical billing website like [DOMAIN_NAME] but with ligh…"
type textarea "x"
type textarea "hey can you generate a medical billing website like [DOMAIN_NAME] but with ligh…"
type textarea "x"
type textarea "hey can you generate a medical billing website like [DOMAIN_NAME] but with ligh…"
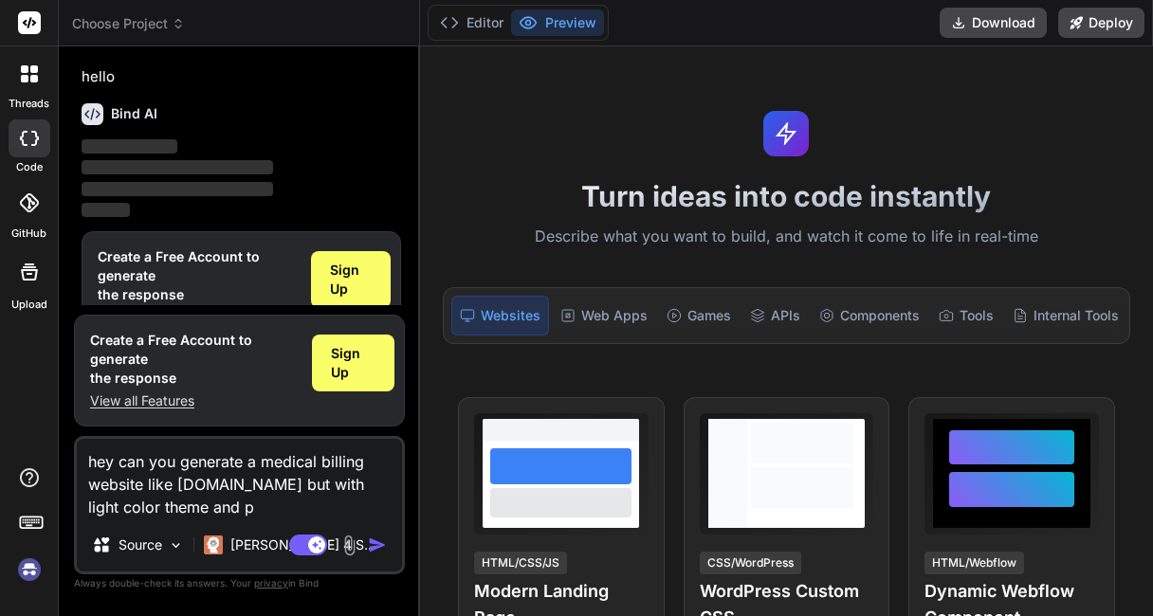
type textarea "x"
type textarea "hey can you generate a medical billing website like [DOMAIN_NAME] but with ligh…"
type textarea "x"
type textarea "hey can you generate a medical billing website like [DOMAIN_NAME] but with ligh…"
type textarea "x"
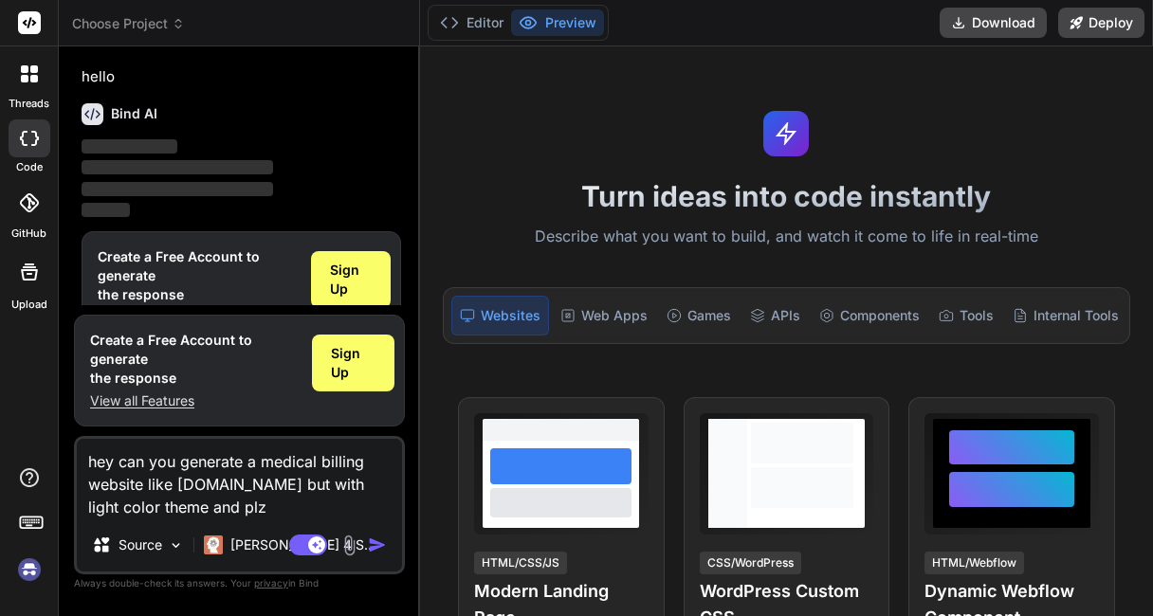
type textarea "hey can you generate a medical billing website like [DOMAIN_NAME] but with ligh…"
type textarea "x"
type textarea "hey can you generate a medical billing website like [DOMAIN_NAME] but with ligh…"
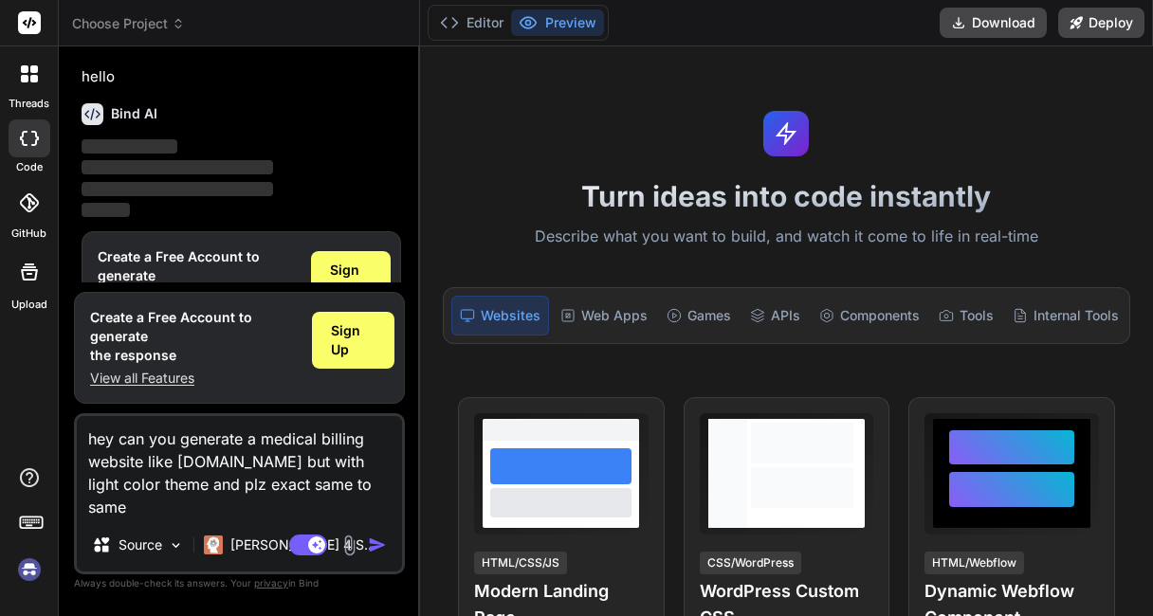
click at [374, 548] on img "button" at bounding box center [377, 545] width 19 height 19
click at [375, 541] on img "button" at bounding box center [377, 545] width 19 height 19
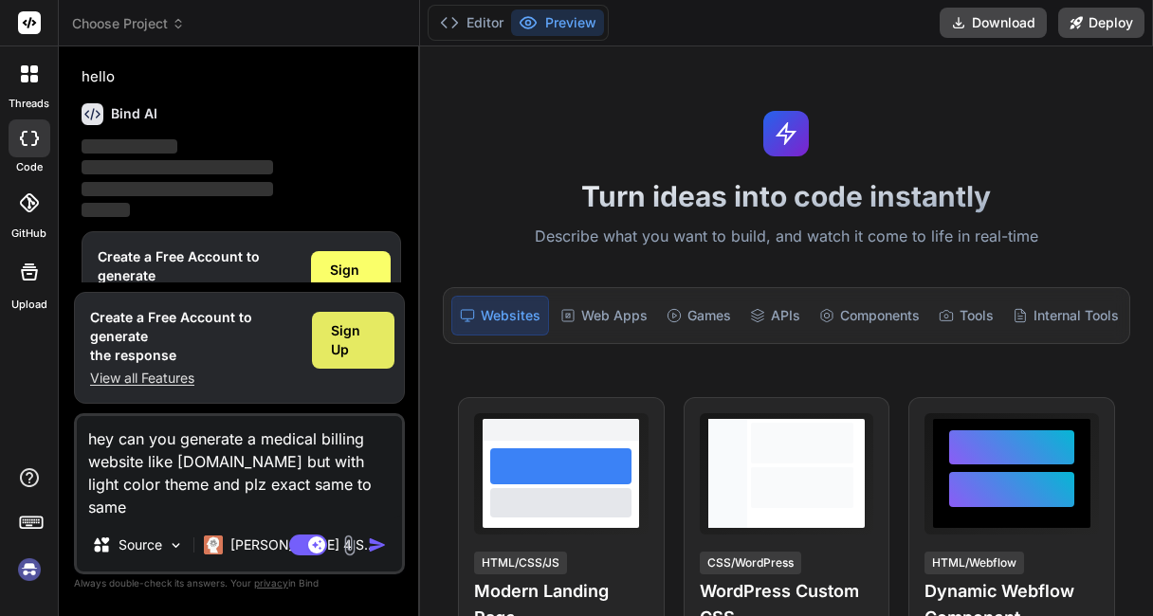
click at [385, 336] on div "Sign Up" at bounding box center [353, 340] width 82 height 57
drag, startPoint x: 152, startPoint y: 516, endPoint x: 23, endPoint y: 403, distance: 171.3
click at [23, 403] on div "threads code GitHub Upload Choose Project Created with Pixso. Bind AI Web Searc…" at bounding box center [576, 308] width 1153 height 616
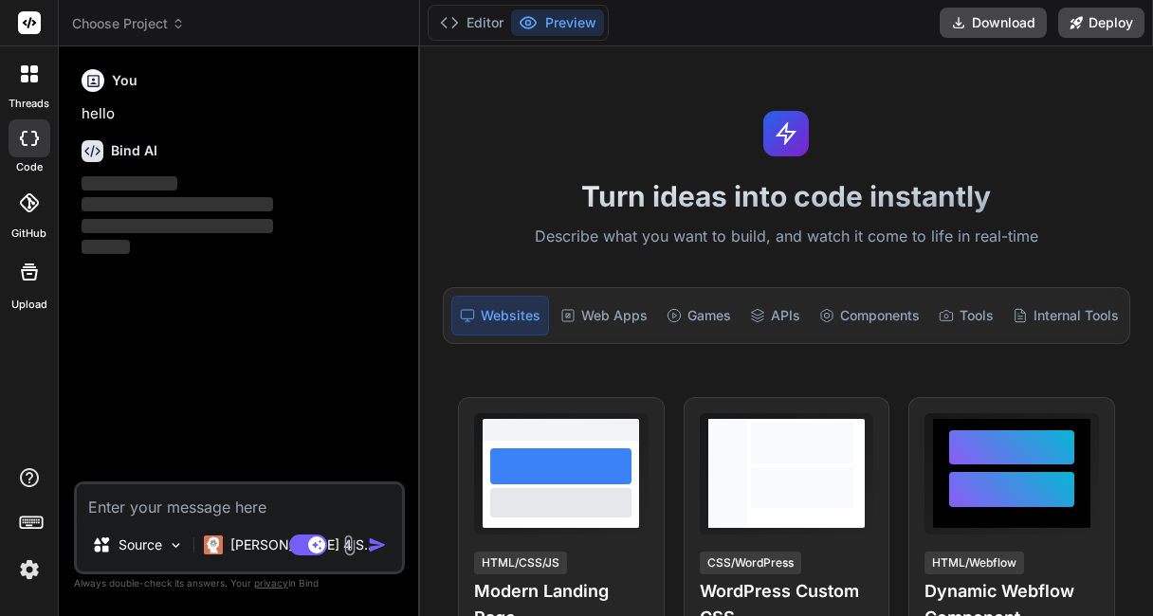
click at [241, 504] on textarea at bounding box center [239, 501] width 325 height 34
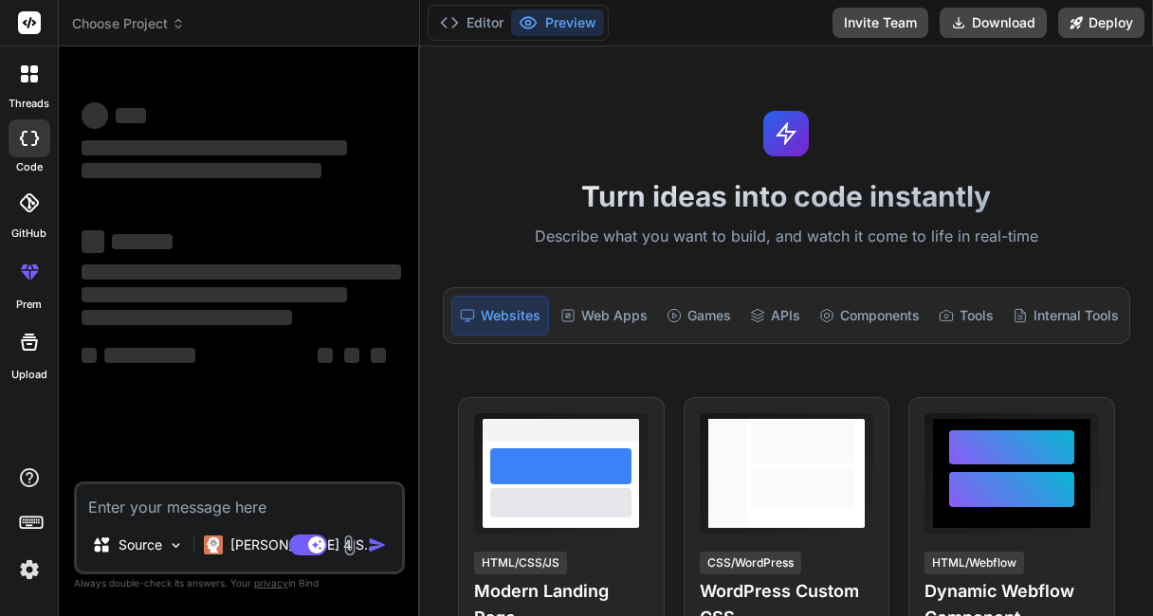
paste textarea "hey can you generate a medical billing website like [DOMAIN_NAME] but with ligh…"
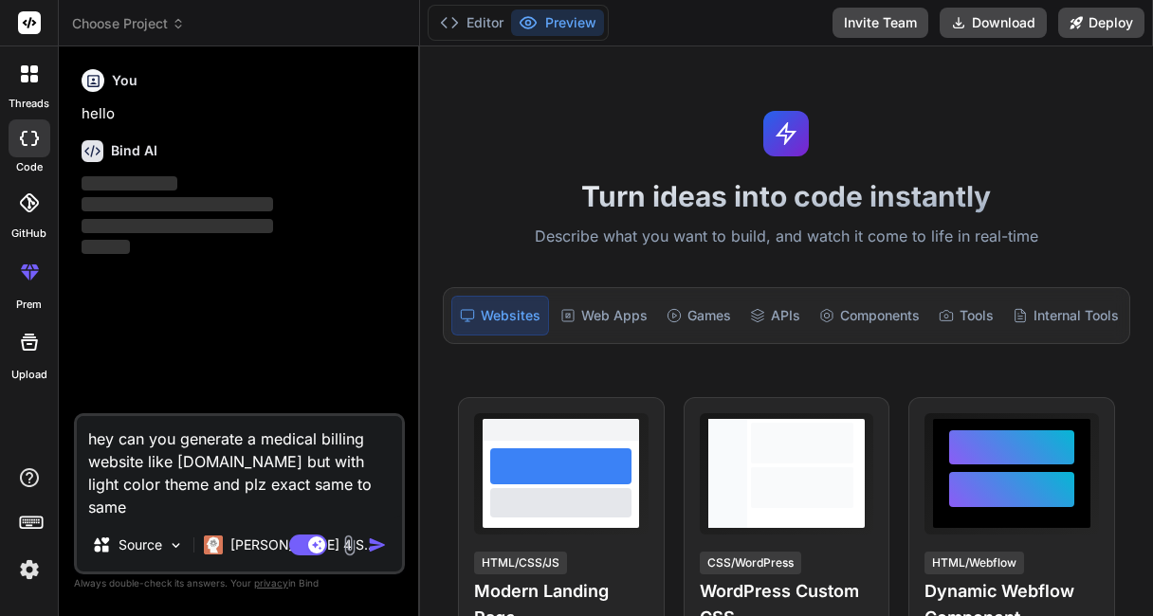
click at [386, 547] on img "button" at bounding box center [377, 545] width 19 height 19
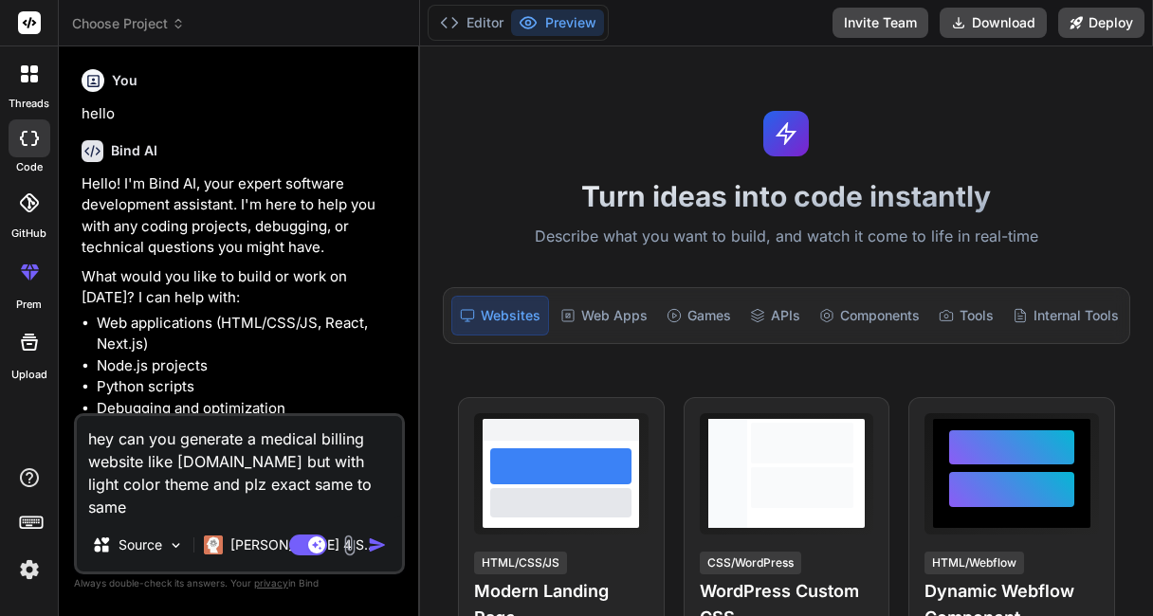
click at [386, 547] on img "button" at bounding box center [377, 545] width 19 height 19
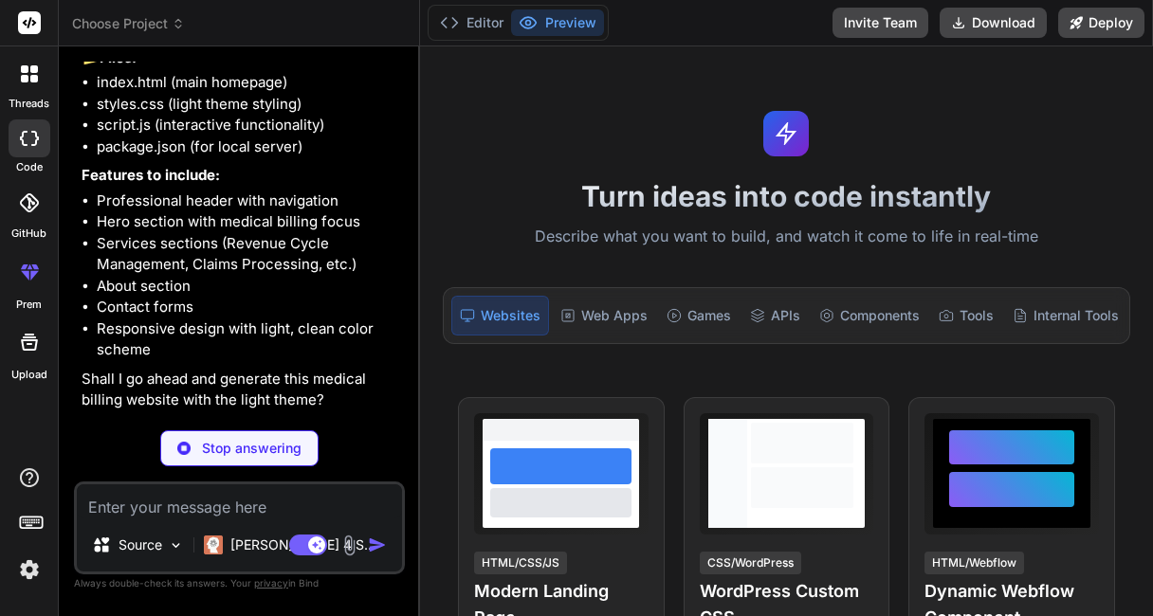
scroll to position [747, 0]
click at [185, 519] on div "Source Claude 4 S.. Agent Mode. When this toggle is activated, AI automatically…" at bounding box center [239, 528] width 331 height 93
click at [158, 496] on textarea at bounding box center [239, 501] width 325 height 34
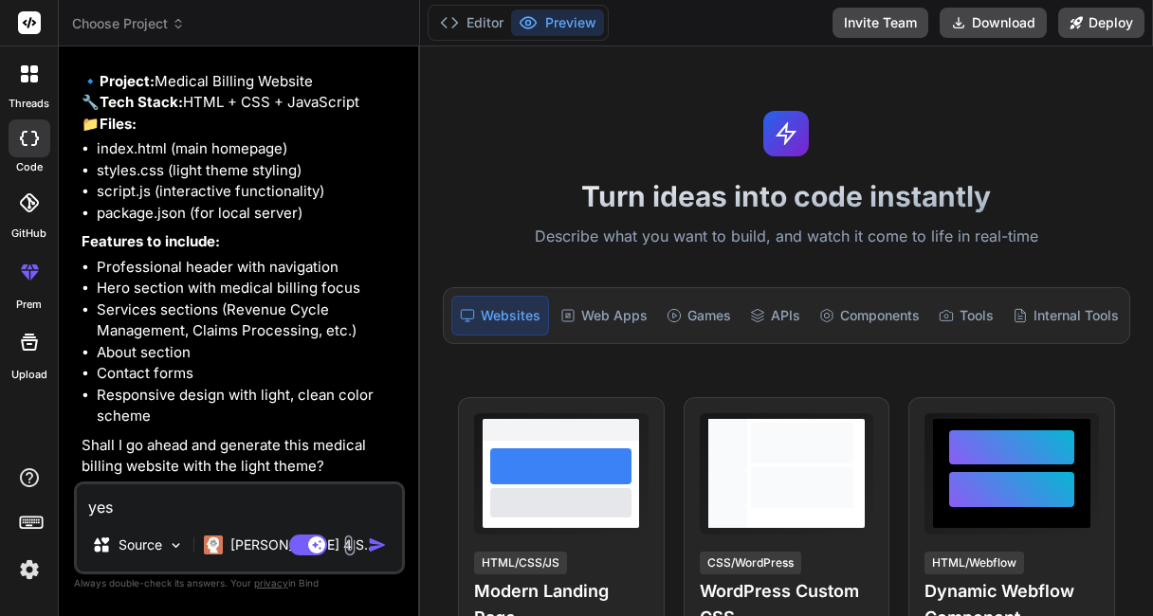
click at [379, 537] on img "button" at bounding box center [377, 545] width 19 height 19
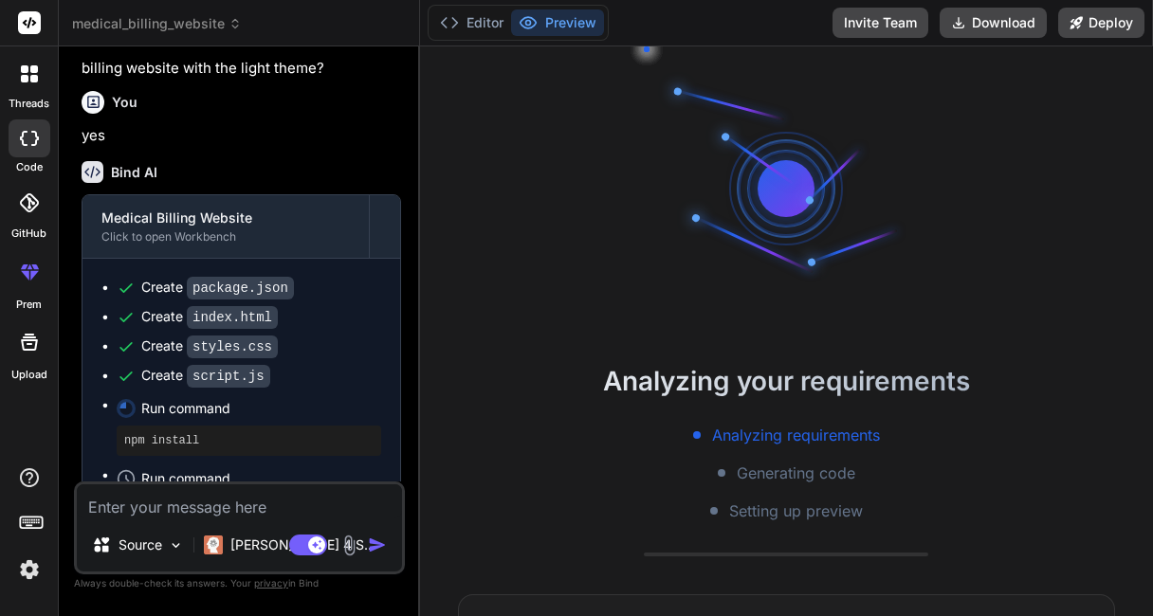
scroll to position [53, 0]
click at [276, 386] on div "Create script.js" at bounding box center [249, 376] width 264 height 20
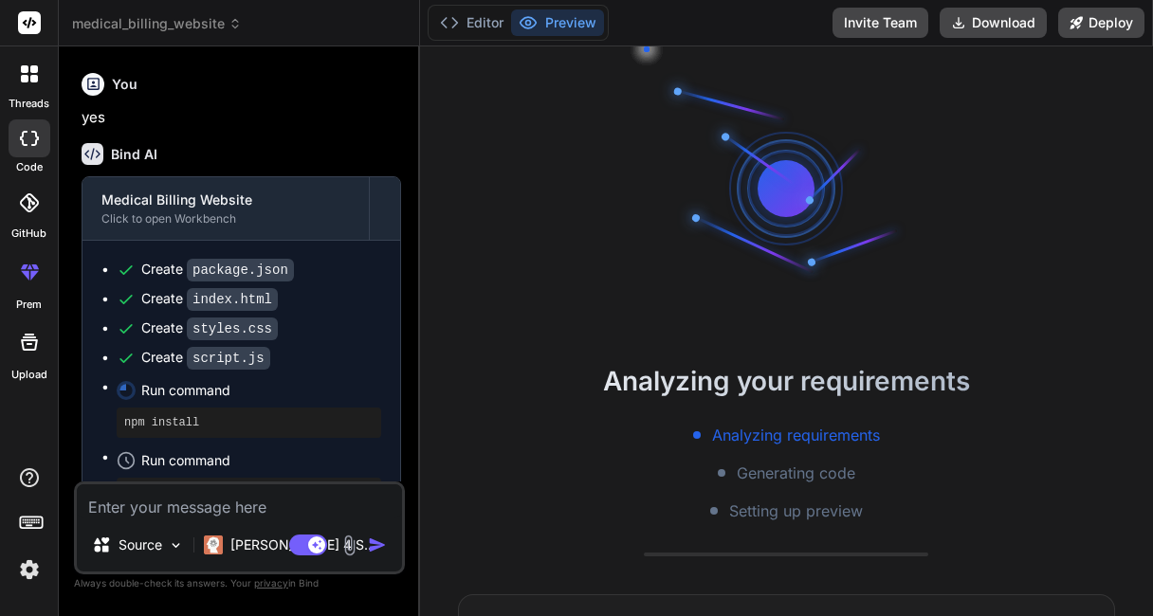
scroll to position [1149, 0]
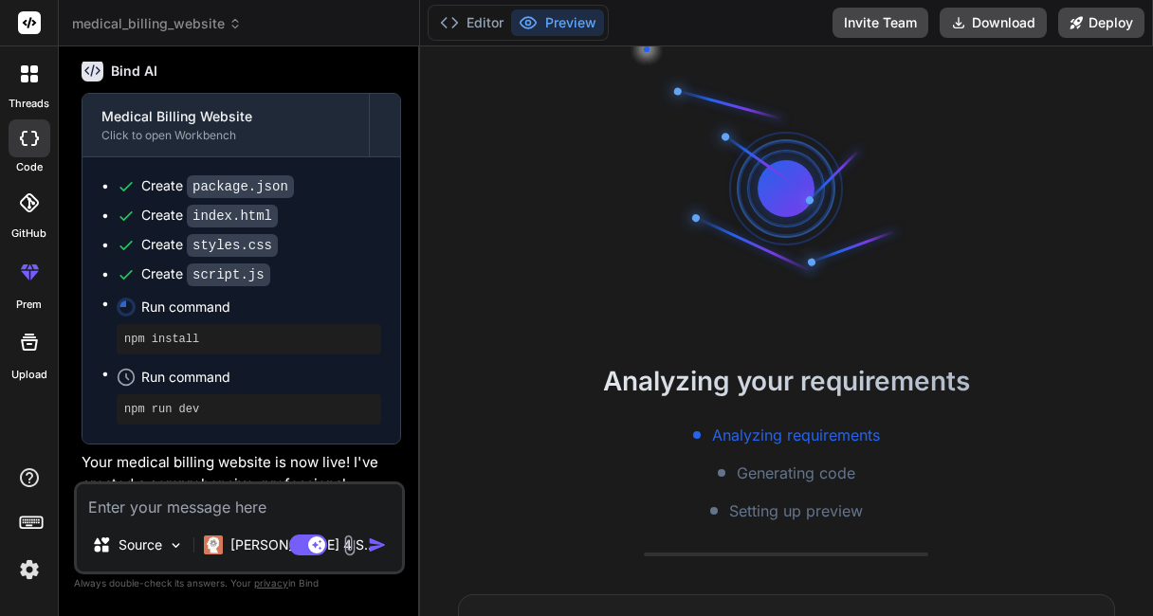
click at [356, 255] on div "Create styles.css" at bounding box center [249, 245] width 264 height 20
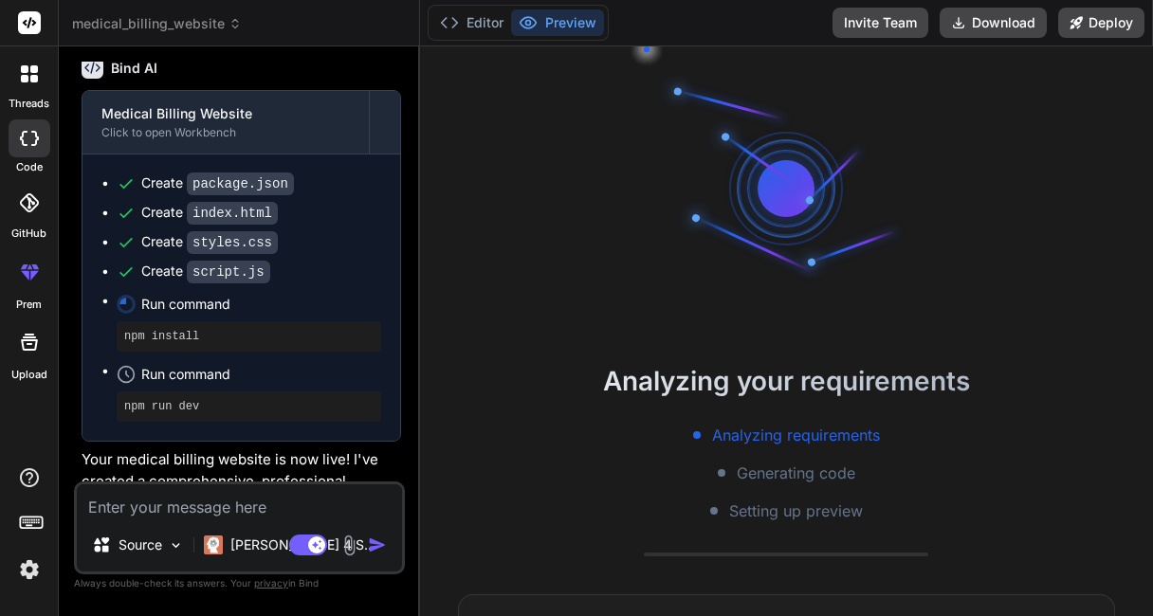
click at [356, 252] on div "Create styles.css" at bounding box center [249, 242] width 264 height 20
click at [358, 252] on div "Create styles.css" at bounding box center [249, 242] width 264 height 20
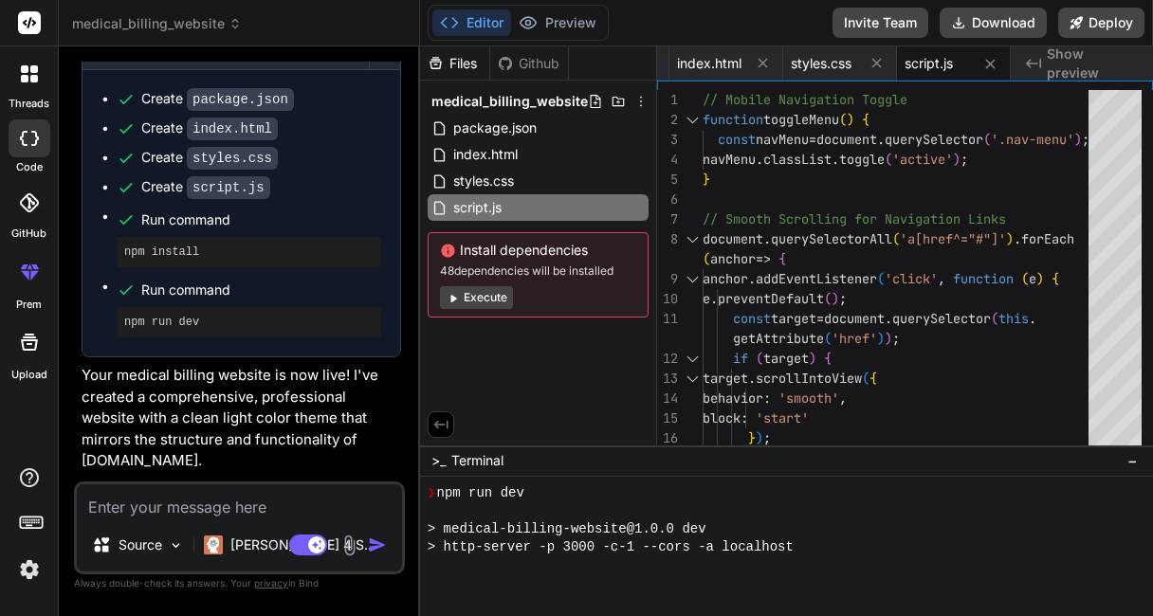
scroll to position [1173, 0]
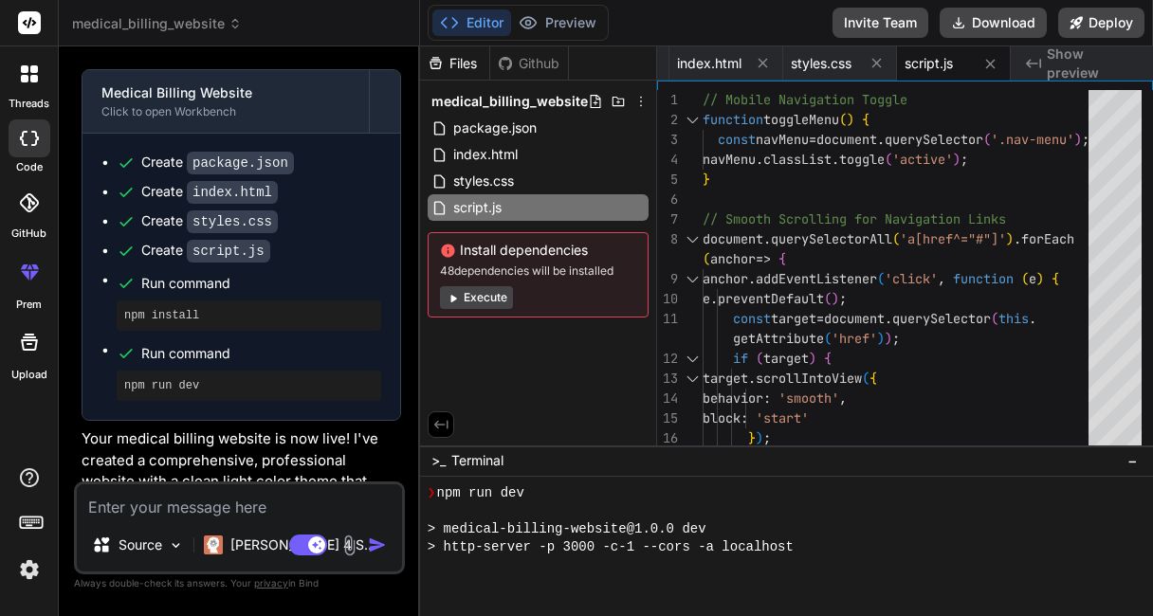
click at [242, 174] on code "package.json" at bounding box center [240, 163] width 107 height 23
click at [239, 174] on code "package.json" at bounding box center [240, 163] width 107 height 23
click at [252, 174] on code "package.json" at bounding box center [240, 163] width 107 height 23
click at [716, 71] on span "index.html" at bounding box center [709, 63] width 64 height 19
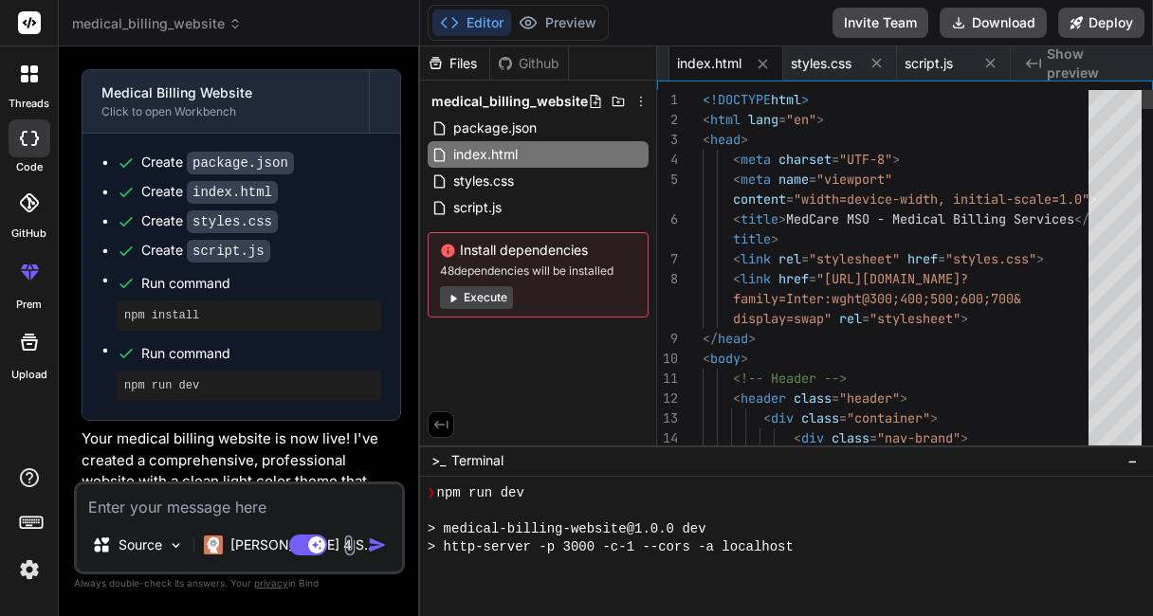
click at [779, 277] on div "1 2 3 4 5 6 7 8 9 10 11 12 13 14 15 <!DOCTYPE html > < html lang = "en" > < hea…" at bounding box center [905, 272] width 496 height 364
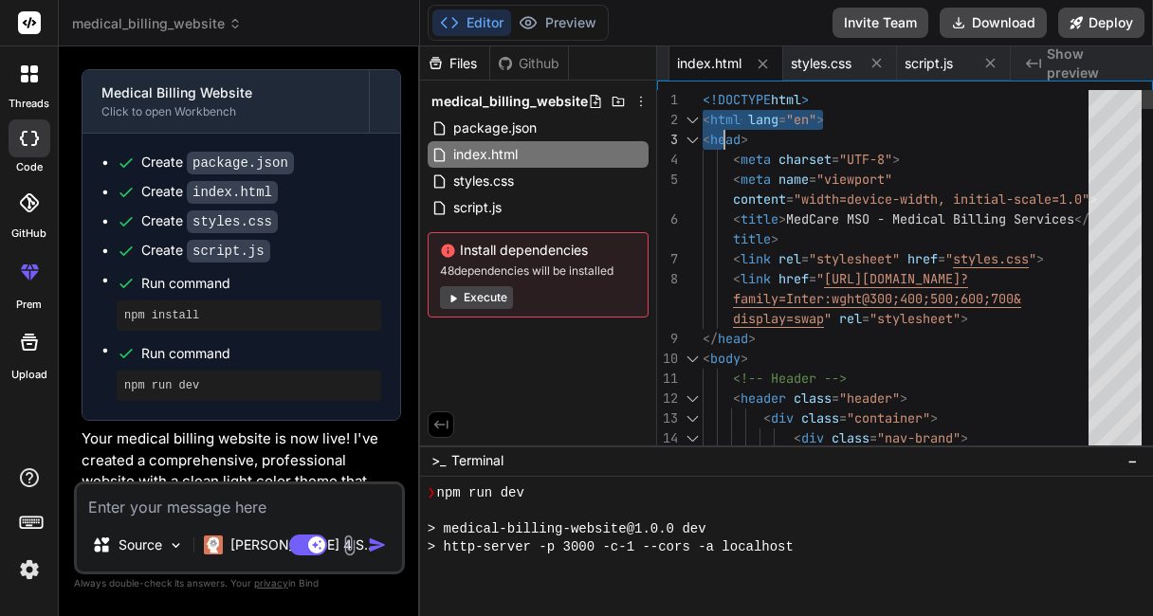
drag, startPoint x: 703, startPoint y: 101, endPoint x: 711, endPoint y: 109, distance: 10.7
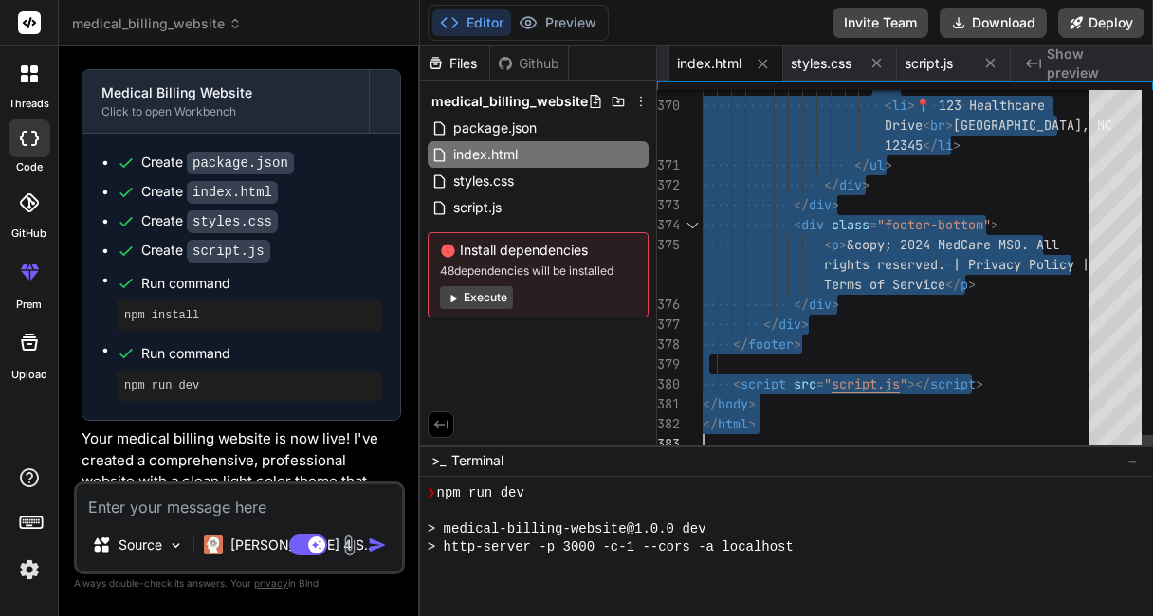
drag, startPoint x: 703, startPoint y: 100, endPoint x: 884, endPoint y: 519, distance: 456.5
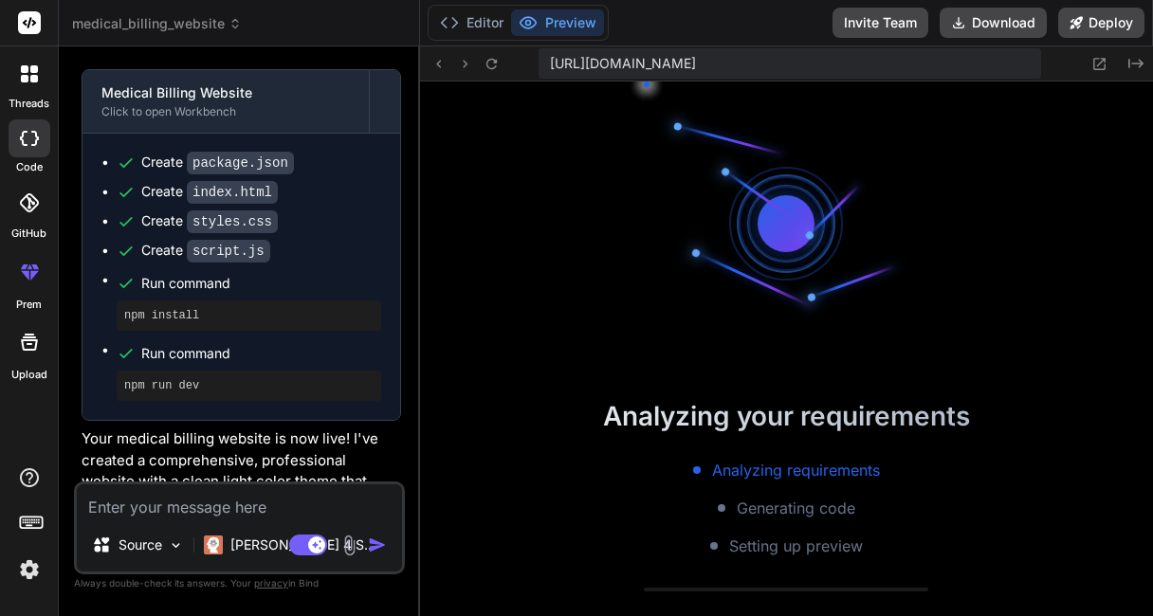
scroll to position [723, 0]
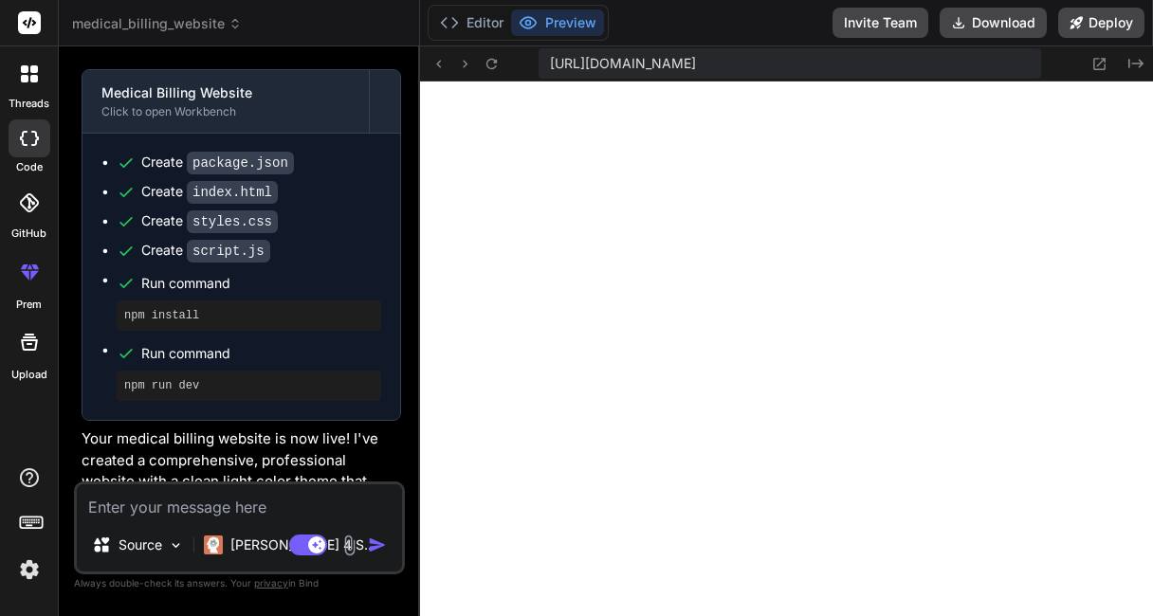
click at [256, 174] on code "package.json" at bounding box center [240, 163] width 107 height 23
click at [259, 174] on code "package.json" at bounding box center [240, 163] width 107 height 23
click at [1128, 63] on icon at bounding box center [1135, 63] width 15 height 9
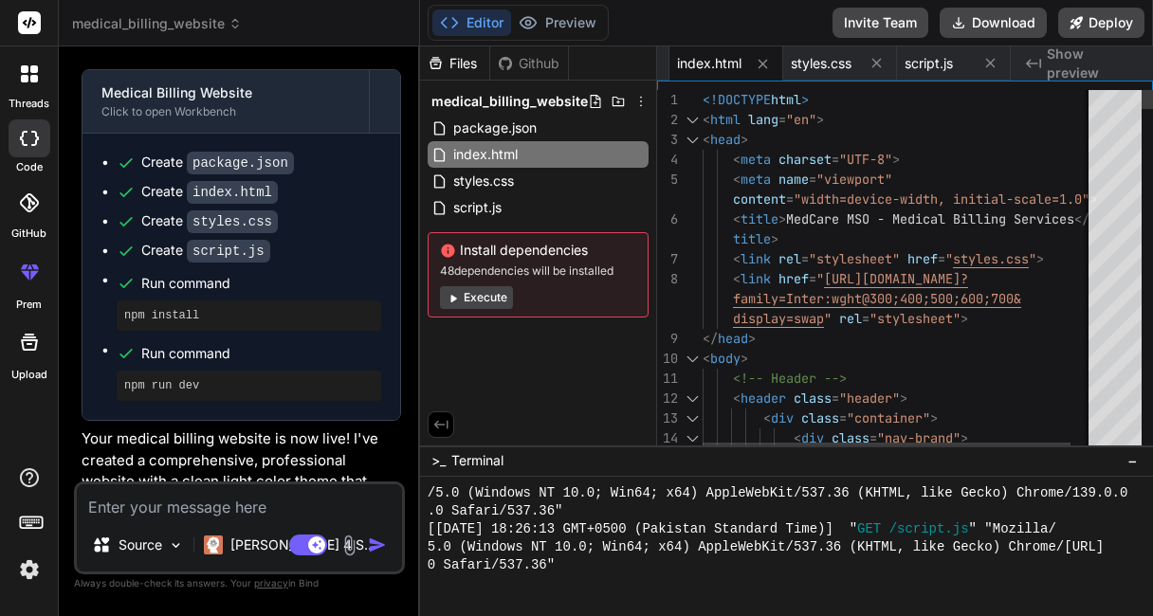
scroll to position [0, 0]
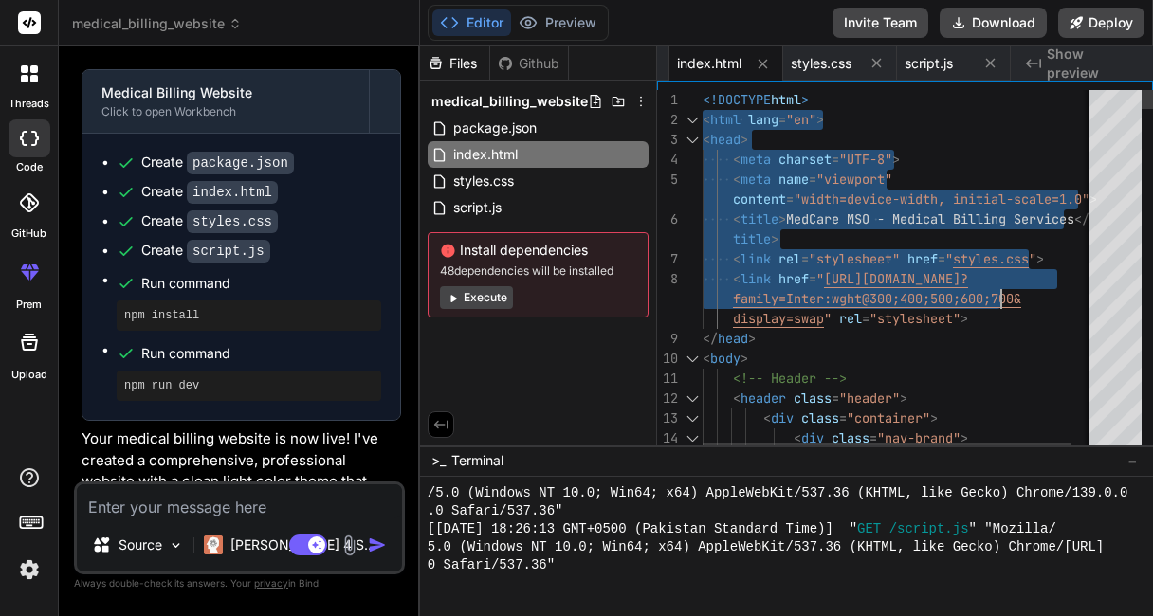
drag, startPoint x: 703, startPoint y: 101, endPoint x: 949, endPoint y: 205, distance: 266.4
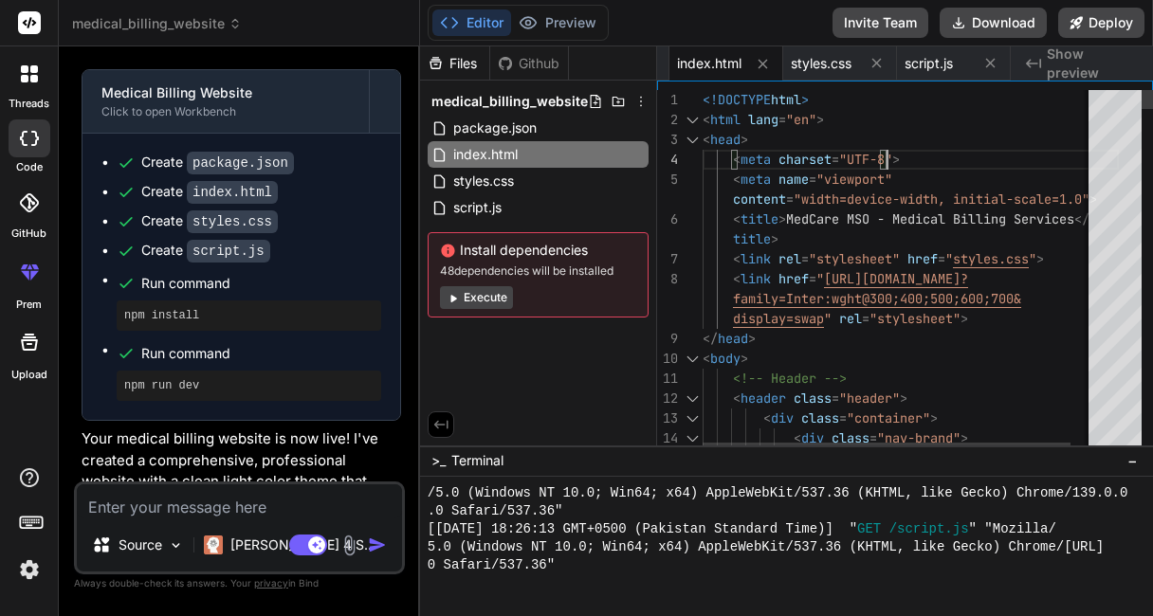
drag, startPoint x: 910, startPoint y: 159, endPoint x: 832, endPoint y: 150, distance: 78.3
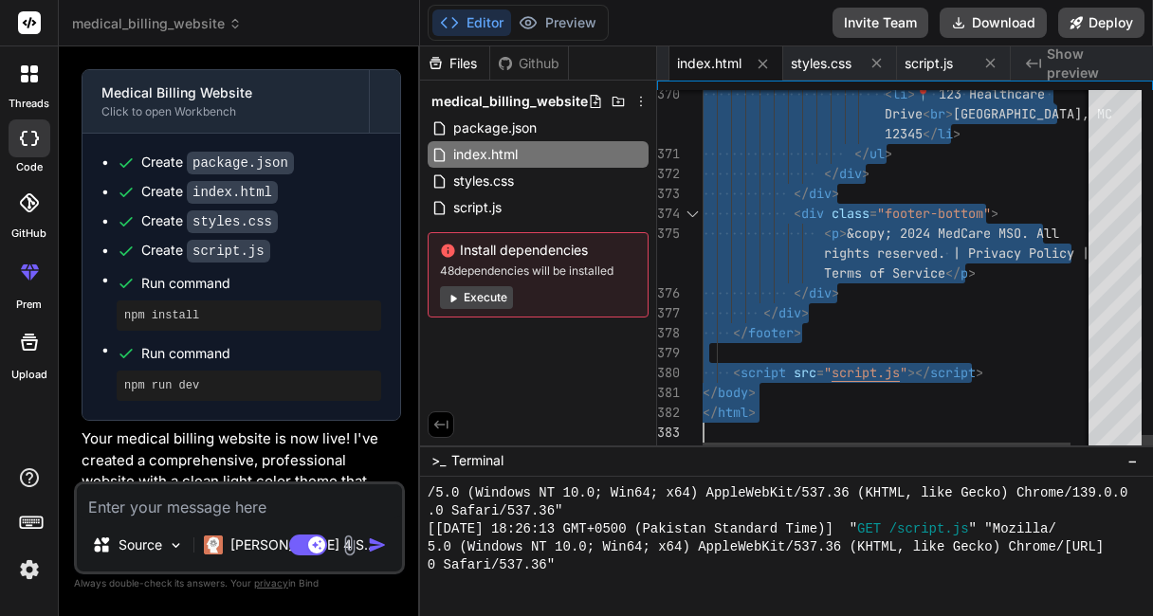
drag, startPoint x: 702, startPoint y: 98, endPoint x: 1152, endPoint y: 555, distance: 640.8
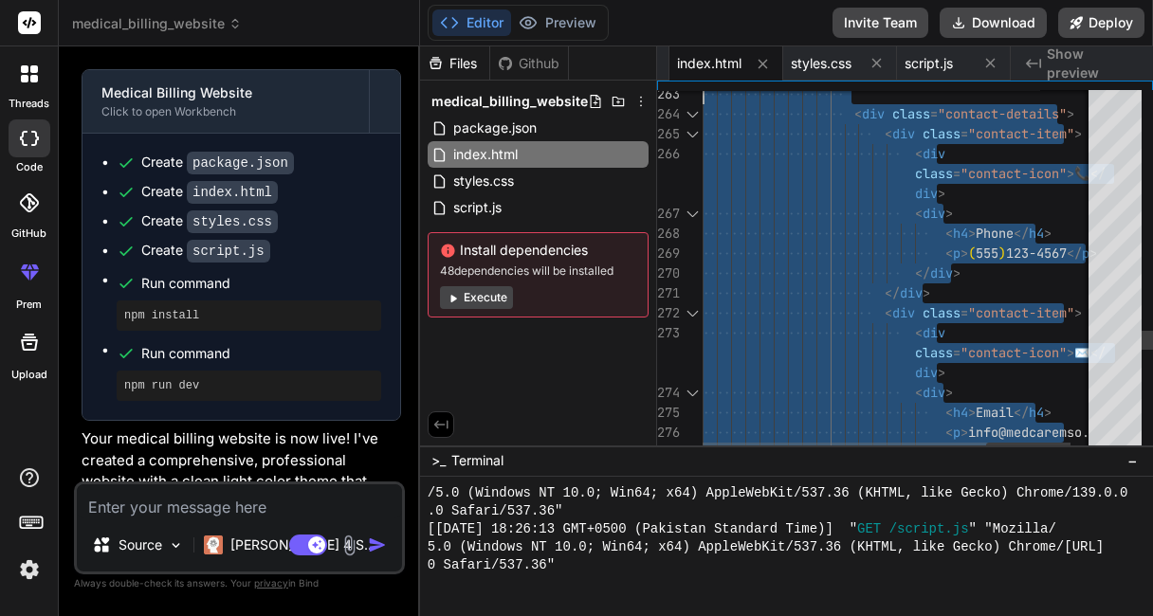
drag, startPoint x: 783, startPoint y: 416, endPoint x: 605, endPoint y: -115, distance: 560.0
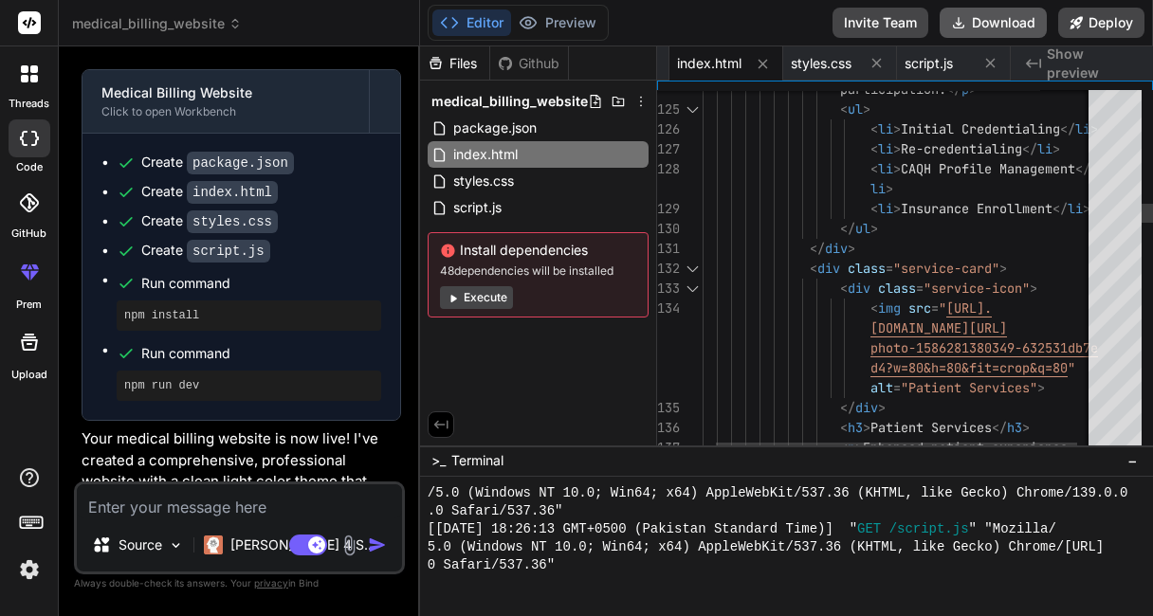
click at [1001, 15] on button "Download" at bounding box center [992, 23] width 107 height 30
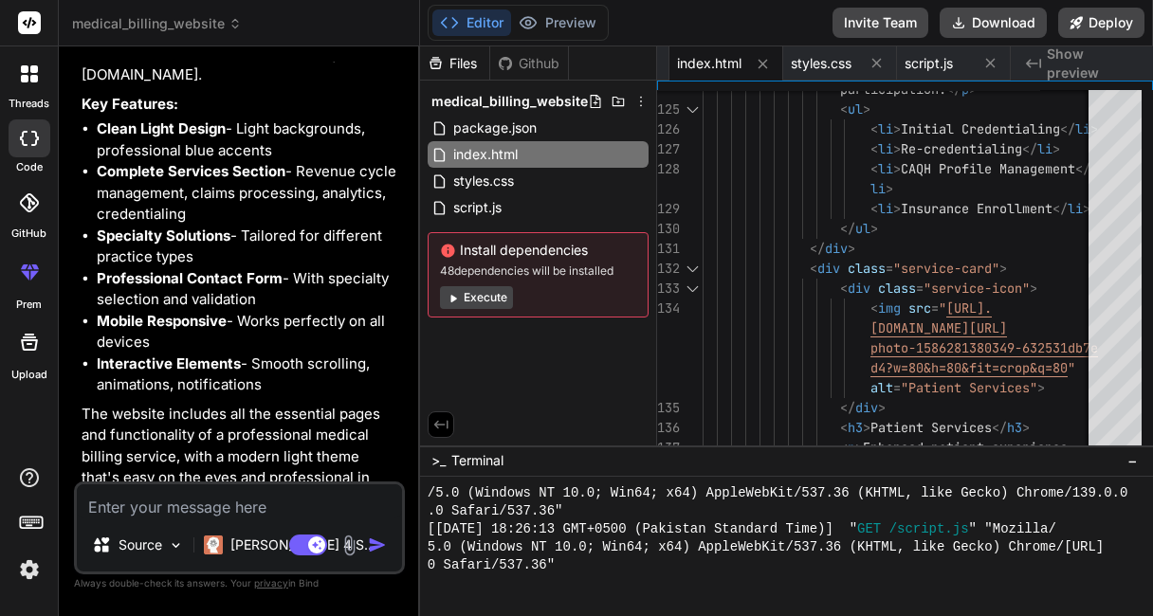
scroll to position [1693, 0]
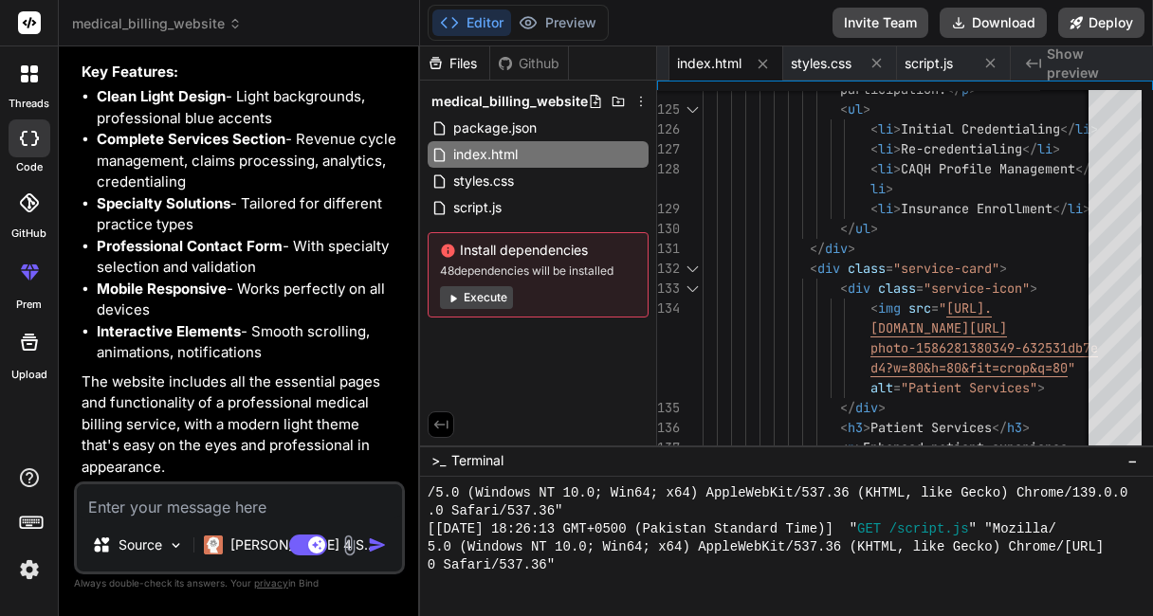
click at [139, 513] on textarea at bounding box center [239, 501] width 325 height 34
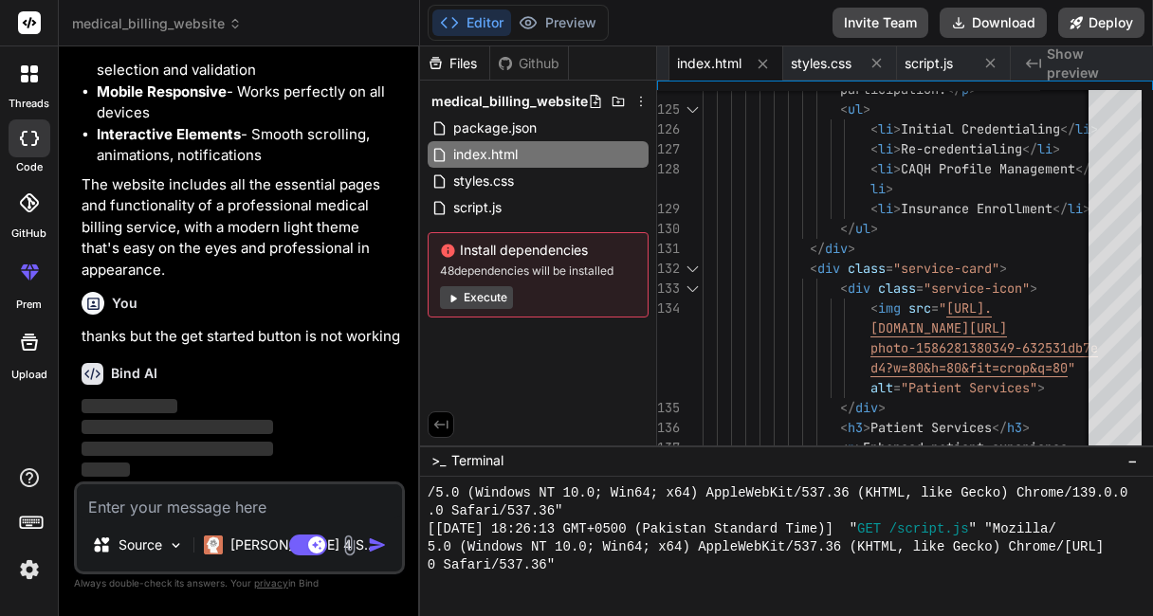
scroll to position [1890, 0]
click at [443, 354] on div "Files Github medical_billing_website package.json index.html styles.css script.…" at bounding box center [538, 245] width 237 height 399
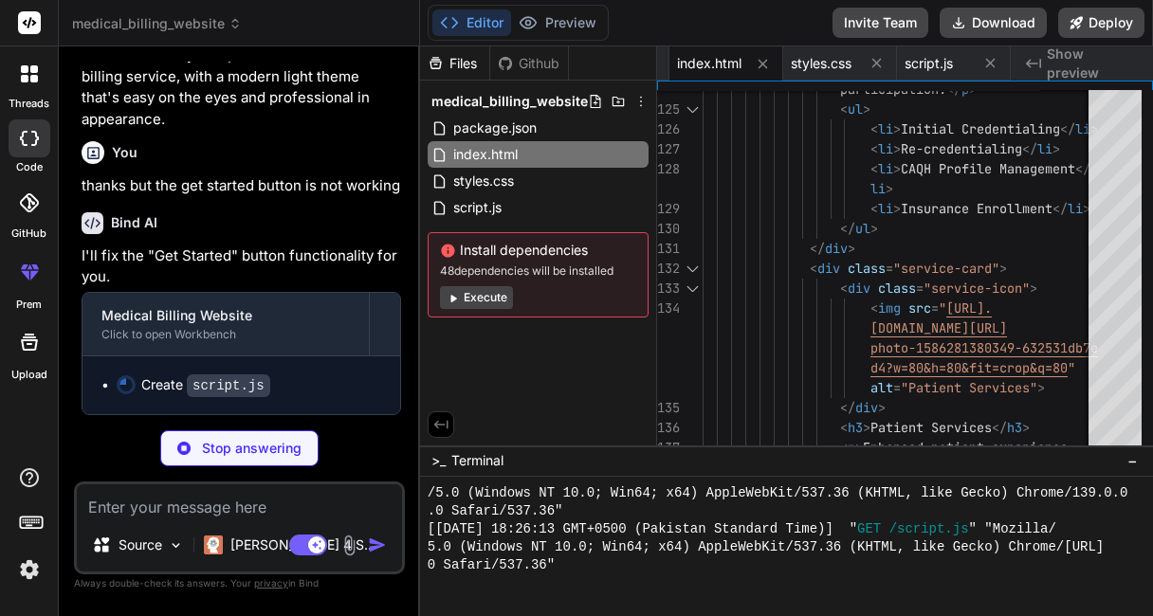
scroll to position [2040, 0]
click at [217, 507] on textarea at bounding box center [239, 501] width 325 height 34
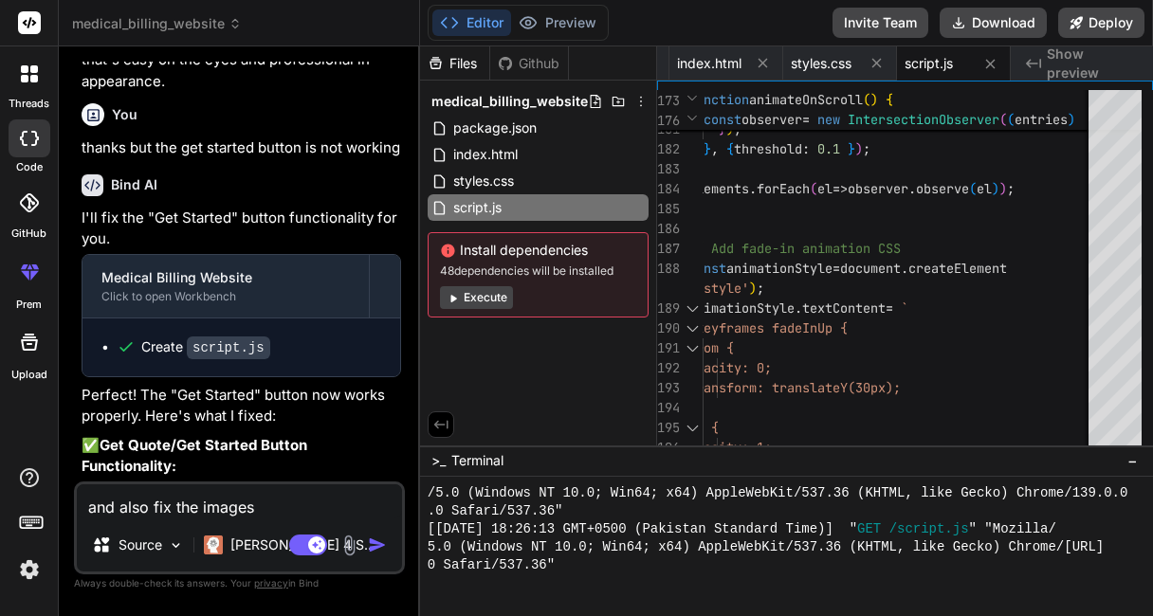
click at [374, 541] on img "button" at bounding box center [377, 545] width 19 height 19
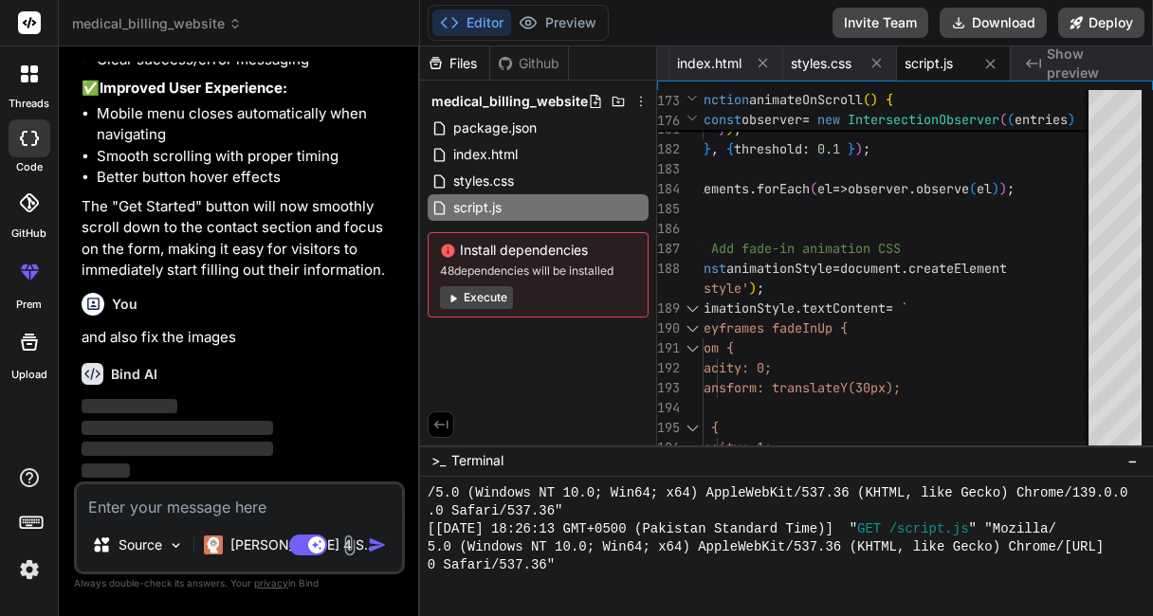
scroll to position [2735, 0]
click at [929, 60] on span "script.js" at bounding box center [928, 63] width 48 height 19
click at [957, 52] on div "script.js" at bounding box center [954, 63] width 114 height 34
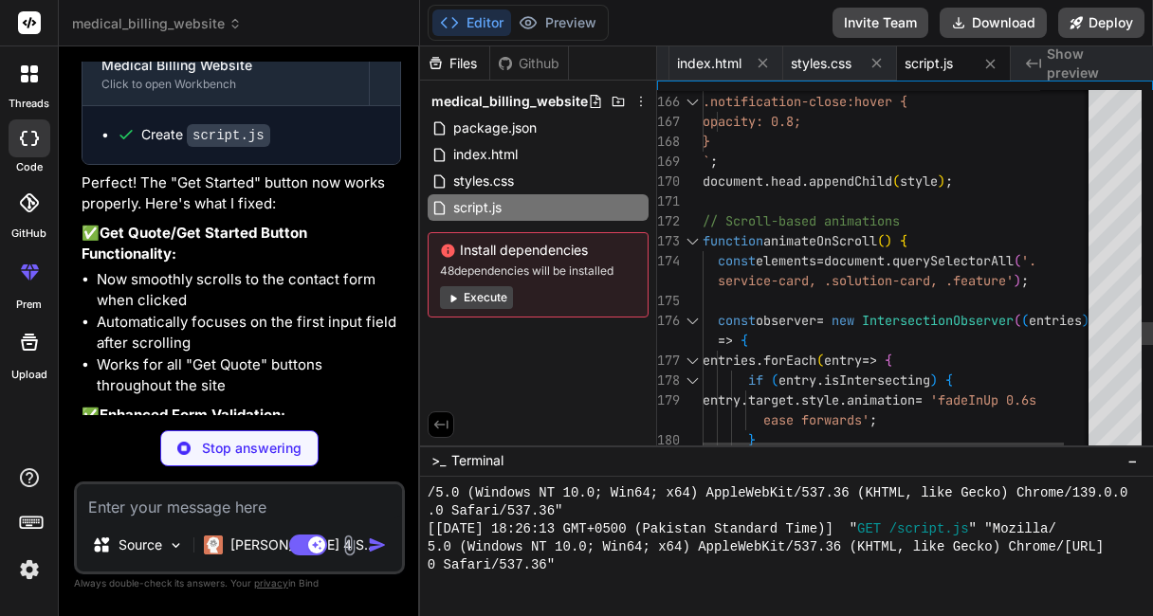
scroll to position [2191, 0]
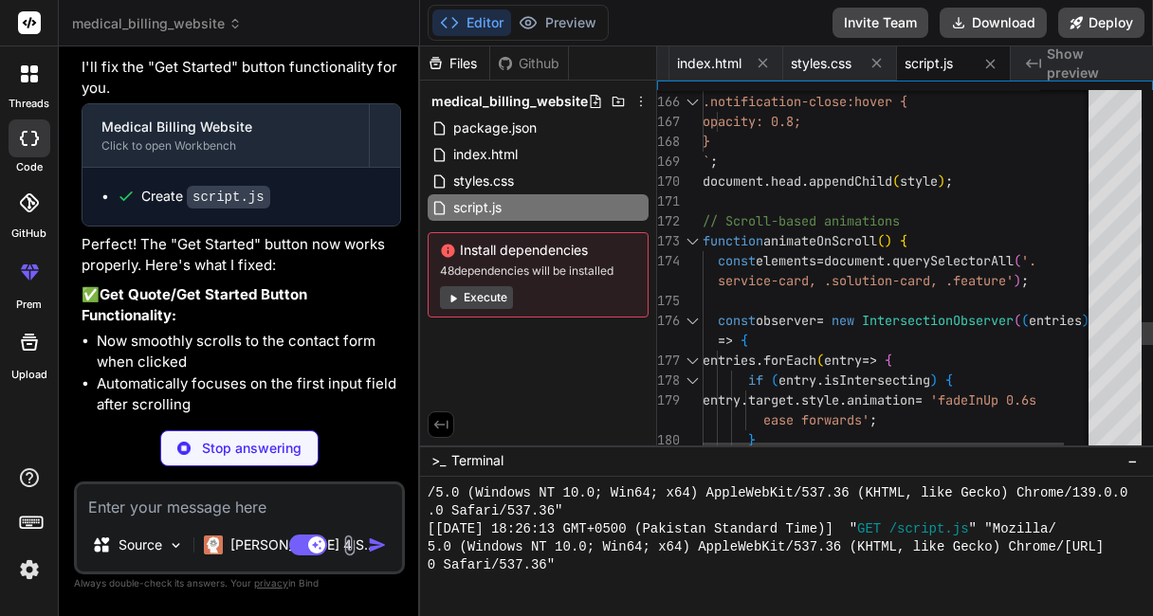
click at [213, 209] on code "script.js" at bounding box center [228, 197] width 83 height 23
click at [214, 209] on code "script.js" at bounding box center [228, 197] width 83 height 23
click at [207, 209] on code "script.js" at bounding box center [228, 197] width 83 height 23
click at [206, 226] on div "Create script.js" at bounding box center [241, 197] width 318 height 58
click at [214, 226] on div "Create script.js" at bounding box center [241, 197] width 318 height 58
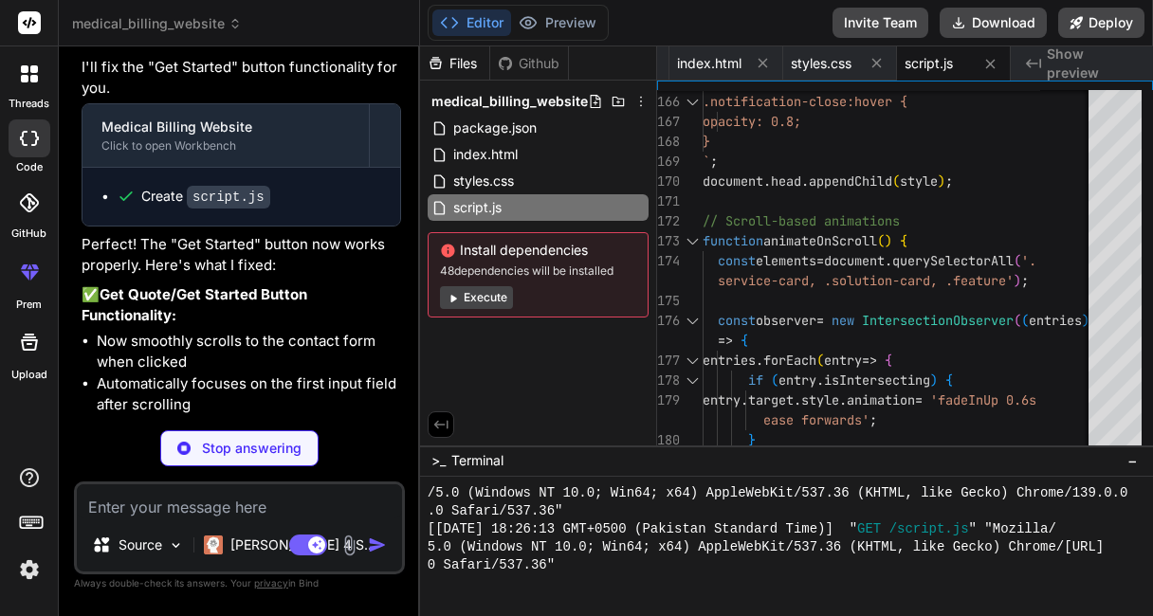
click at [205, 209] on code "script.js" at bounding box center [228, 197] width 83 height 23
click at [488, 201] on span "script.js" at bounding box center [477, 207] width 52 height 23
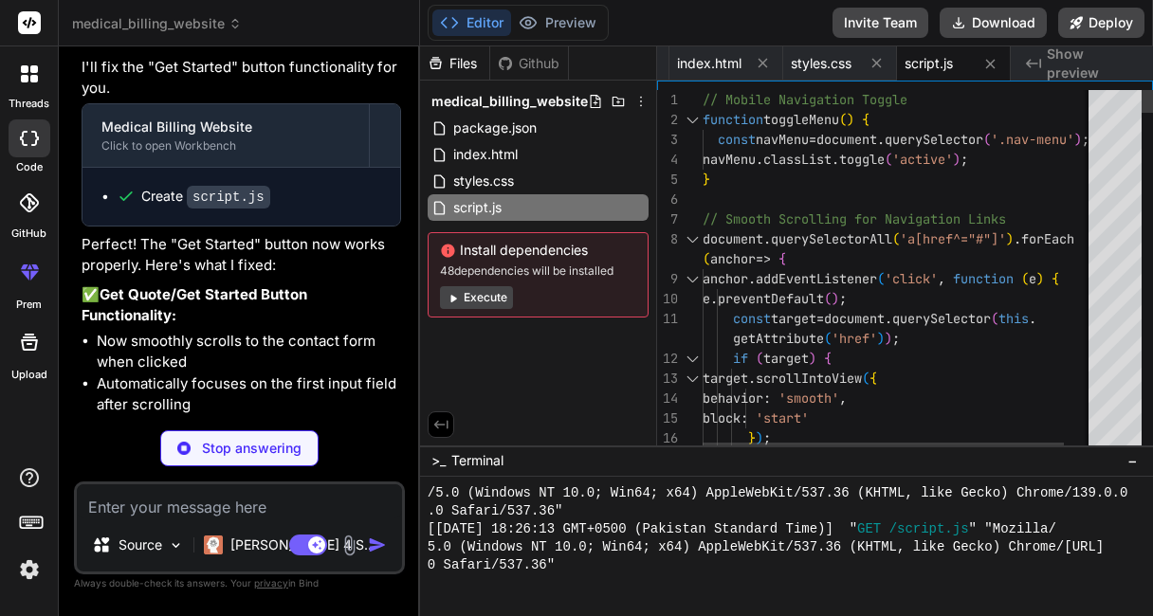
scroll to position [0, 0]
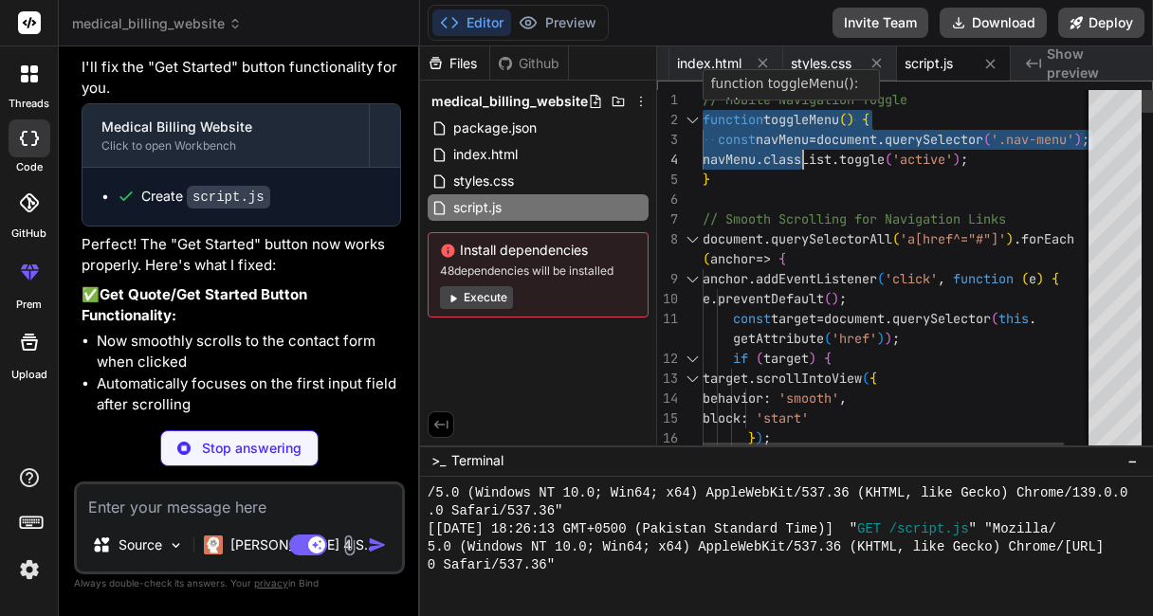
drag, startPoint x: 792, startPoint y: 136, endPoint x: 738, endPoint y: 101, distance: 63.1
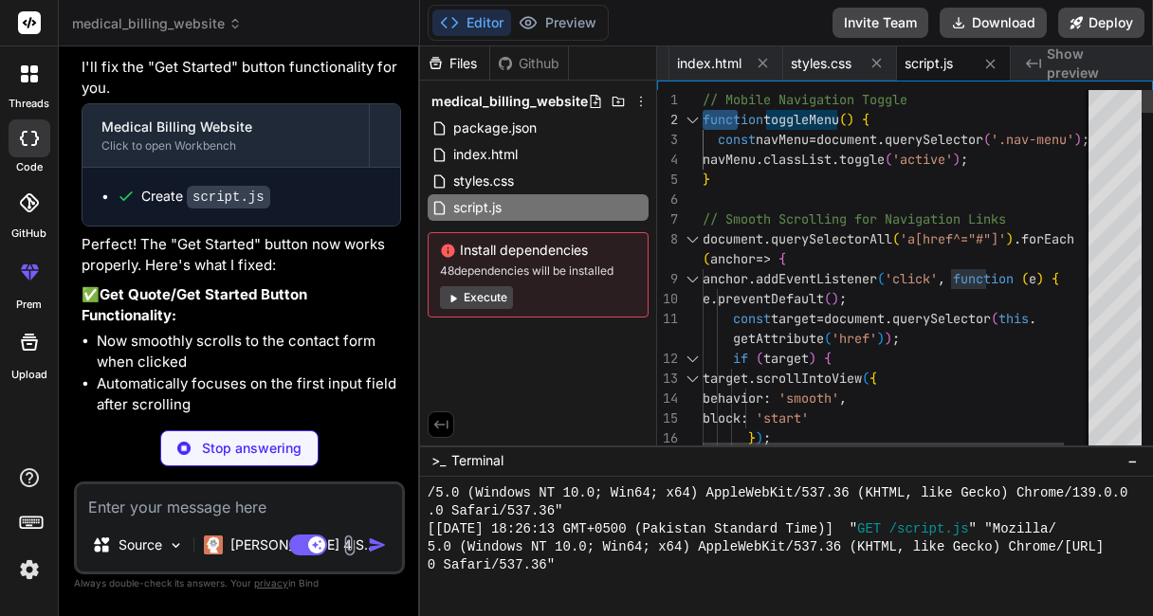
click at [699, 103] on div "1" at bounding box center [680, 100] width 46 height 20
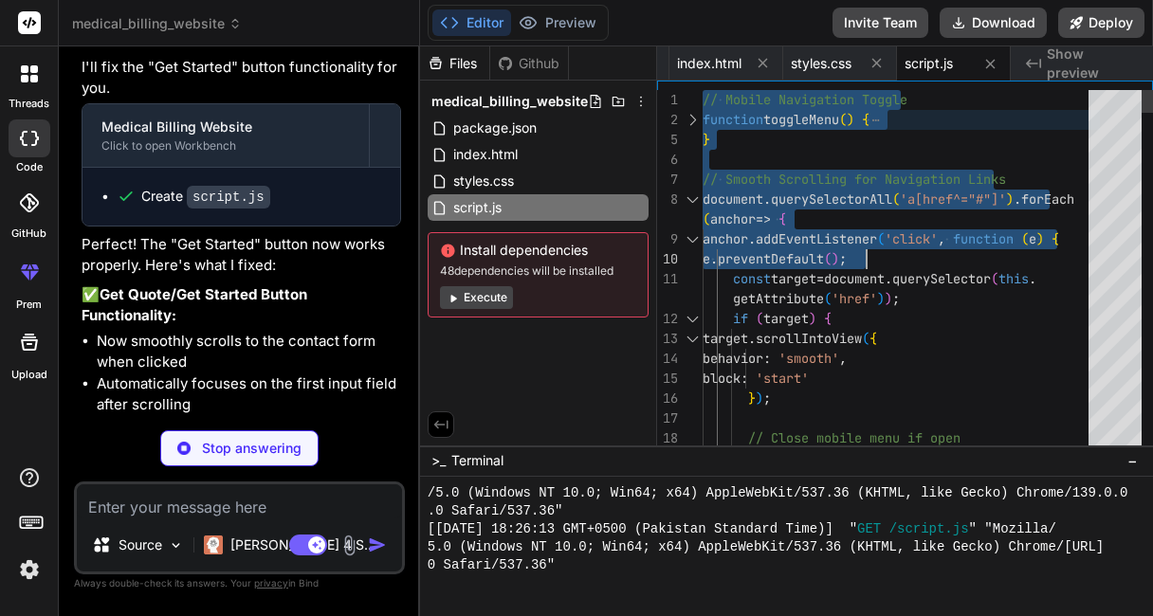
drag, startPoint x: 702, startPoint y: 100, endPoint x: 974, endPoint y: 231, distance: 301.4
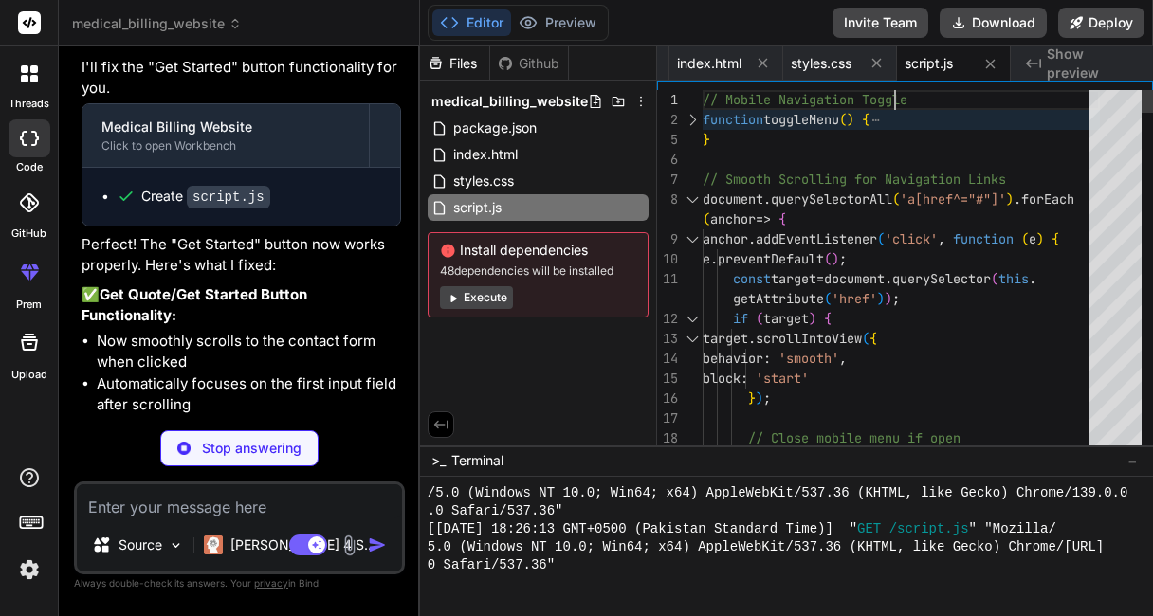
drag, startPoint x: 921, startPoint y: 96, endPoint x: 848, endPoint y: 103, distance: 73.4
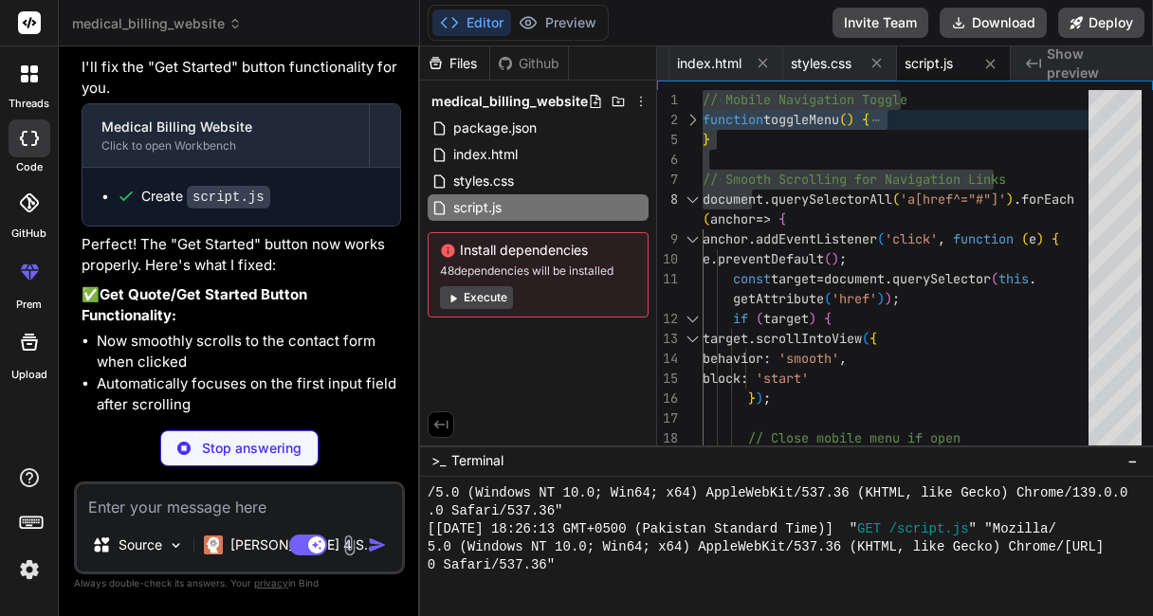
click at [278, 27] on div "medical_billing_website" at bounding box center [239, 23] width 334 height 19
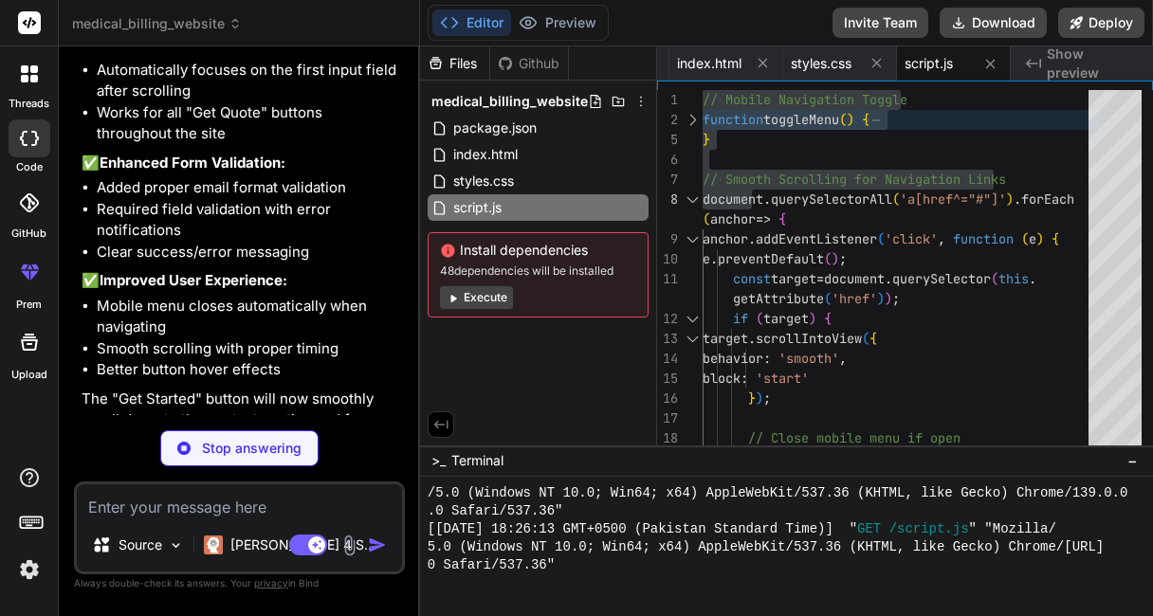
scroll to position [2838, 0]
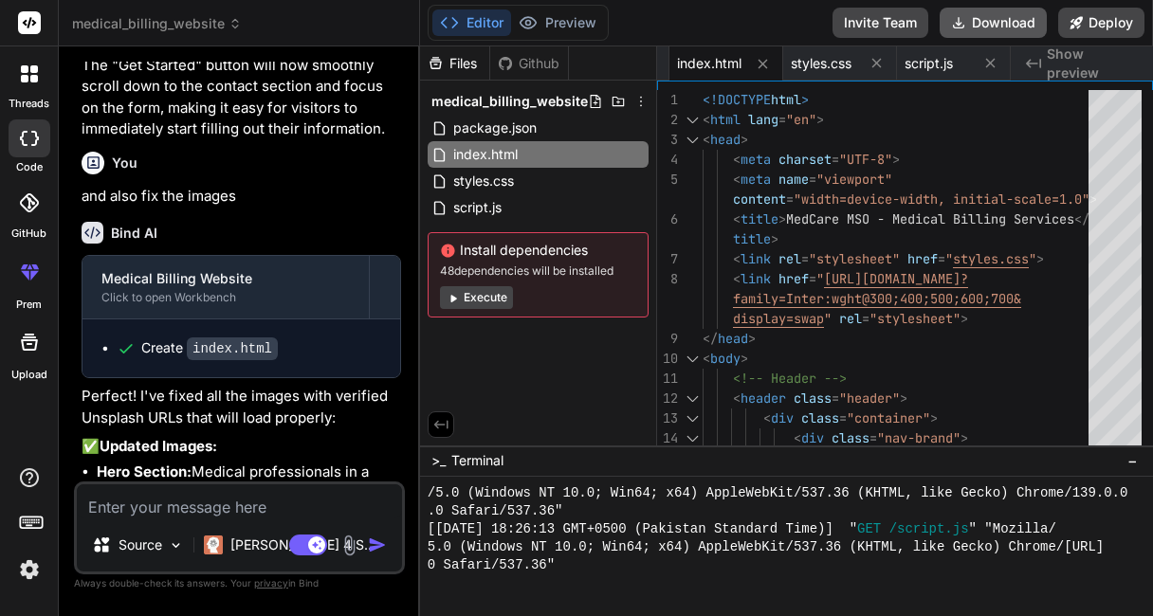
click at [949, 8] on button "Download" at bounding box center [992, 23] width 107 height 30
click at [136, 504] on textarea at bounding box center [239, 501] width 325 height 34
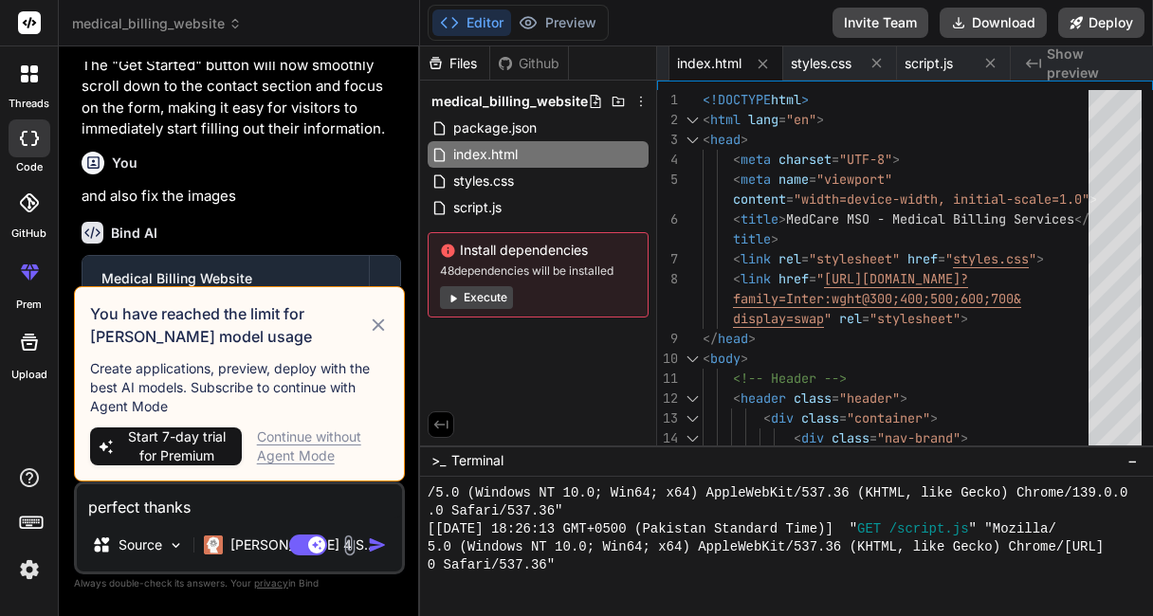
click at [387, 321] on icon at bounding box center [378, 325] width 21 height 23
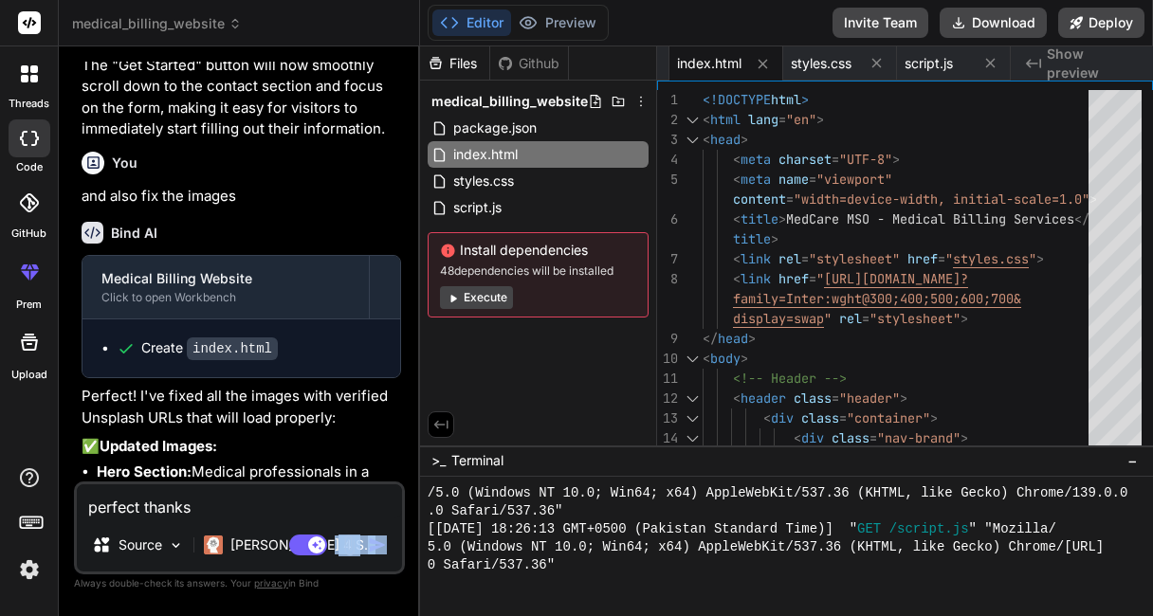
click at [383, 554] on div "perfect thanks Source [PERSON_NAME] 4 S.. Agent Mode. When this toggle is activ…" at bounding box center [239, 528] width 331 height 93
click at [383, 554] on img "button" at bounding box center [377, 545] width 19 height 19
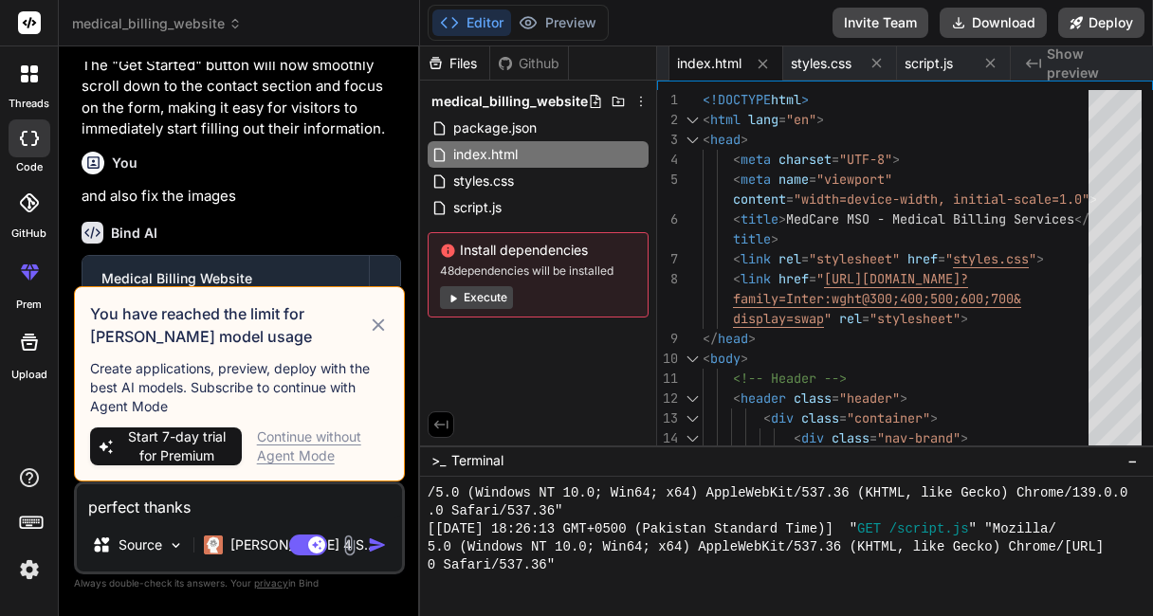
click at [374, 319] on icon at bounding box center [378, 325] width 21 height 23
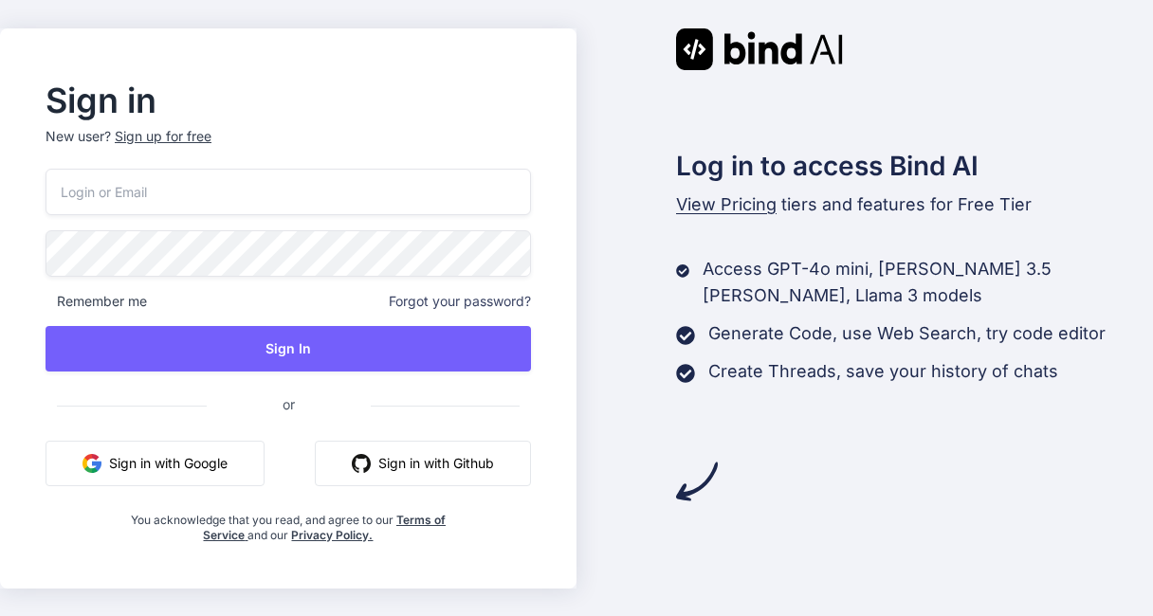
click at [208, 458] on button "Sign in with Google" at bounding box center [155, 464] width 219 height 46
click at [83, 465] on img "button" at bounding box center [91, 463] width 19 height 19
